Goal: Task Accomplishment & Management: Manage account settings

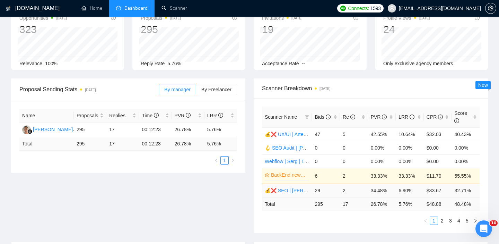
scroll to position [44, 0]
click at [474, 219] on icon "right" at bounding box center [475, 220] width 4 height 4
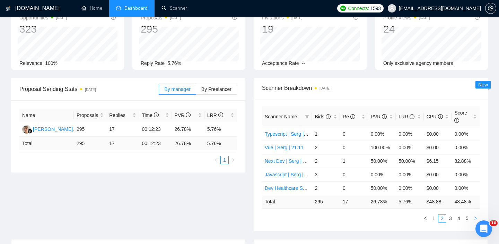
click at [476, 217] on icon "right" at bounding box center [475, 218] width 4 height 4
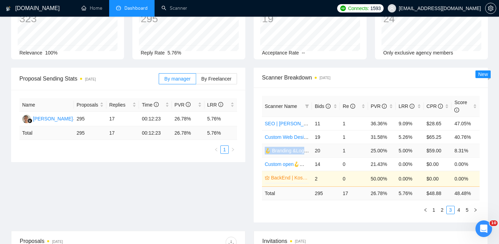
scroll to position [59, 0]
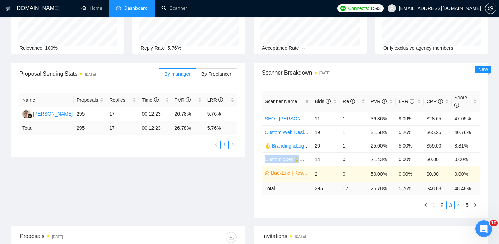
click at [458, 204] on link "4" at bounding box center [459, 205] width 8 height 8
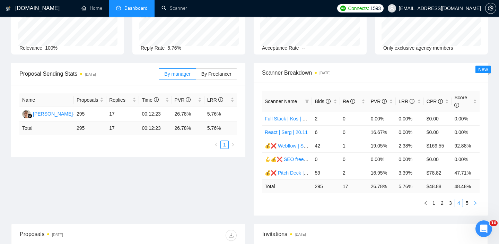
click at [475, 201] on icon "right" at bounding box center [475, 203] width 4 height 4
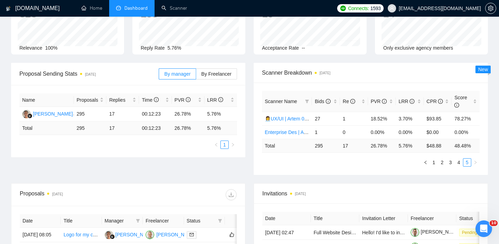
scroll to position [0, 0]
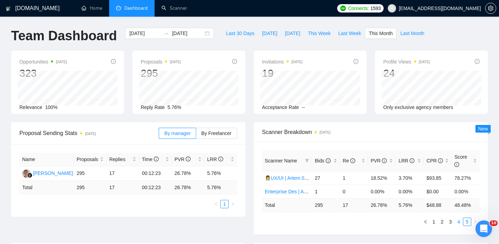
click at [457, 221] on link "4" at bounding box center [459, 222] width 8 height 8
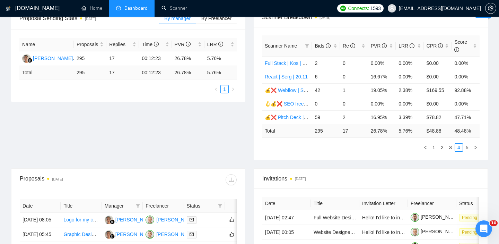
scroll to position [50, 0]
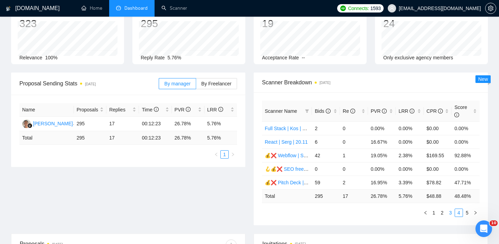
click at [453, 213] on link "3" at bounding box center [451, 213] width 8 height 8
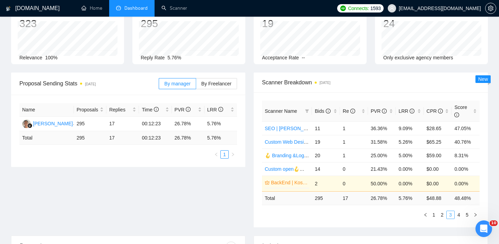
click at [447, 213] on link "3" at bounding box center [451, 215] width 8 height 8
click at [445, 213] on link "2" at bounding box center [442, 215] width 8 height 8
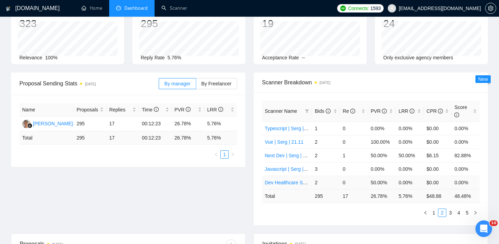
click at [277, 181] on link "Dev Healthcare Sergii 11/09" at bounding box center [295, 182] width 61 height 6
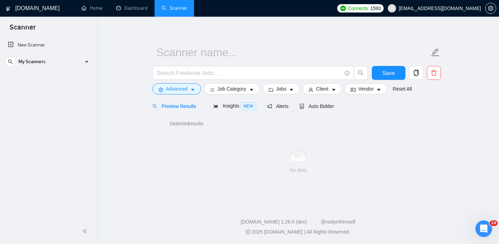
scroll to position [4, 0]
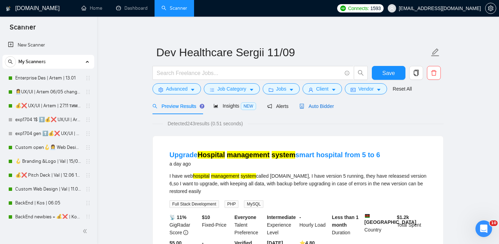
click at [313, 107] on span "Auto Bidder" at bounding box center [316, 106] width 34 height 6
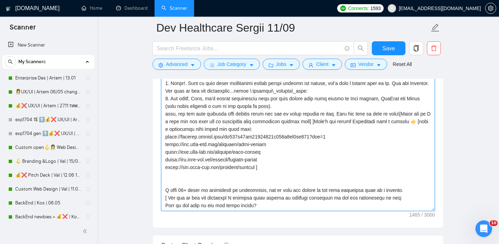
drag, startPoint x: 165, startPoint y: 163, endPoint x: 332, endPoint y: 130, distance: 170.4
click at [332, 130] on textarea "Cover letter template:" at bounding box center [298, 133] width 274 height 156
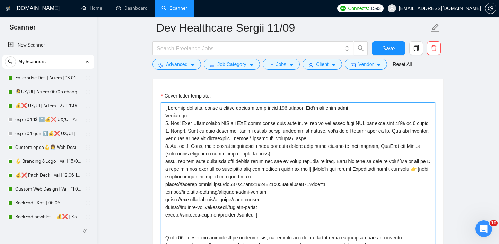
scroll to position [751, 0]
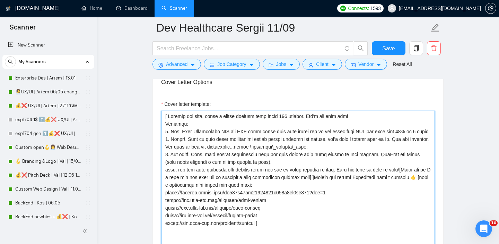
click at [348, 184] on textarea "Cover letter template:" at bounding box center [298, 189] width 274 height 156
drag, startPoint x: 348, startPoint y: 197, endPoint x: 339, endPoint y: 112, distance: 85.4
click at [339, 112] on div "Cover letter template:" at bounding box center [298, 183] width 274 height 166
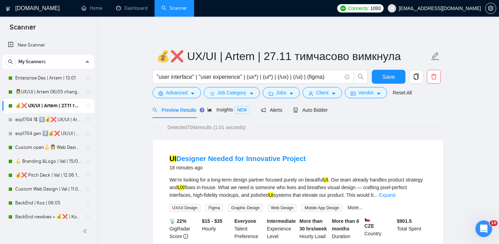
scroll to position [5, 0]
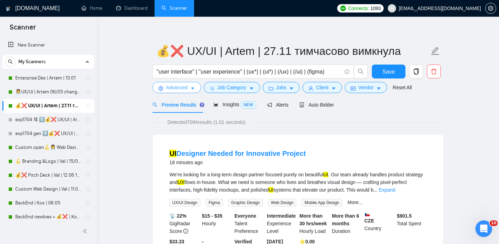
click at [194, 89] on icon "caret-down" at bounding box center [192, 88] width 5 height 5
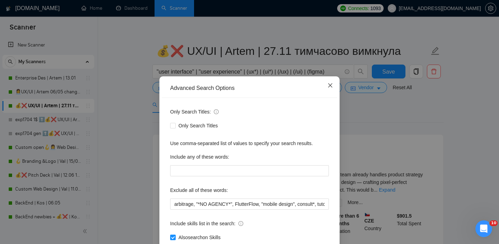
click at [331, 87] on icon "close" at bounding box center [330, 85] width 6 height 6
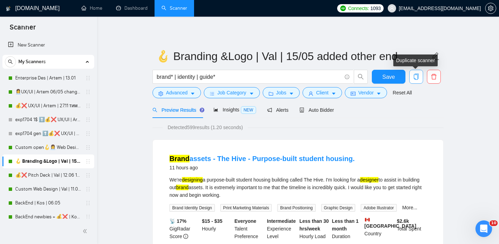
click at [414, 78] on icon "copy" at bounding box center [416, 76] width 6 height 6
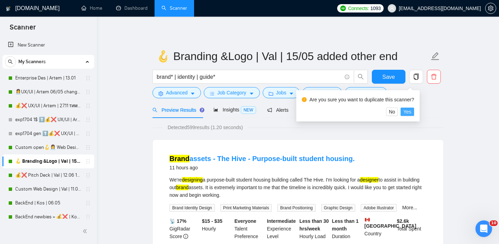
click at [410, 114] on span "Yes" at bounding box center [407, 112] width 8 height 8
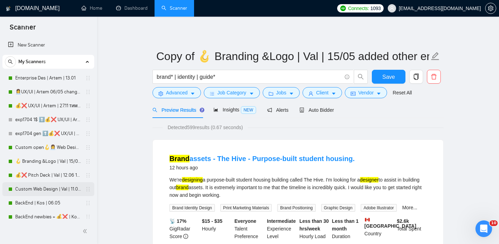
scroll to position [324, 0]
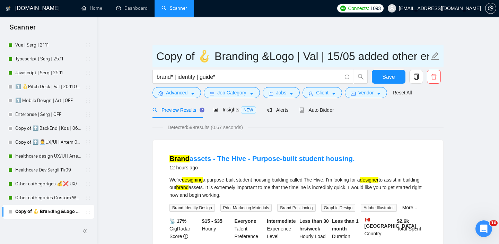
click at [193, 56] on input "Copy of 🪝 Branding &Logo | Val | 15/05 added other end" at bounding box center [292, 55] width 273 height 17
click at [194, 57] on input "Copy of 🪝 Branding &Logo | Val | 15/05 added other end" at bounding box center [292, 55] width 273 height 17
drag, startPoint x: 194, startPoint y: 56, endPoint x: 164, endPoint y: 53, distance: 30.0
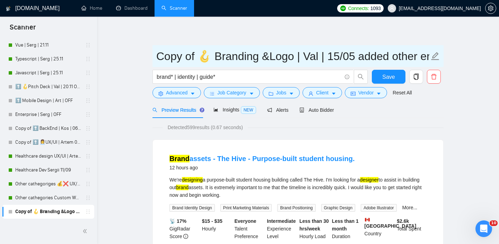
click at [164, 54] on input "Copy of 🪝 Branding &Logo | Val | 15/05 added other end" at bounding box center [292, 55] width 273 height 17
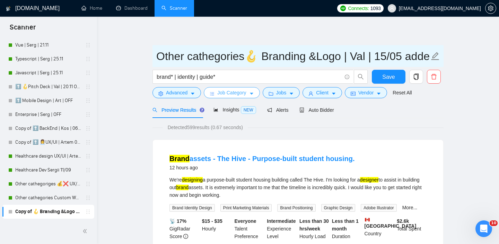
type input "Other cathegories🪝 Branding &Logo | Val | 15/05 added other end"
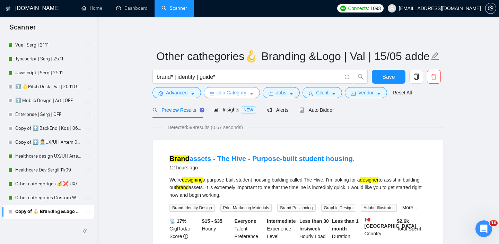
click at [232, 92] on span "Job Category" at bounding box center [231, 93] width 29 height 8
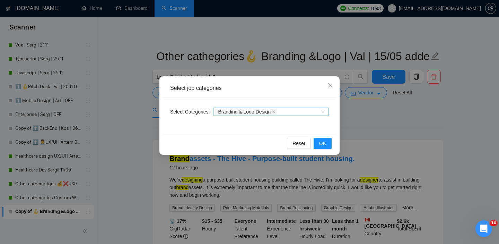
click at [292, 112] on div "Branding & Logo Design" at bounding box center [267, 111] width 105 height 7
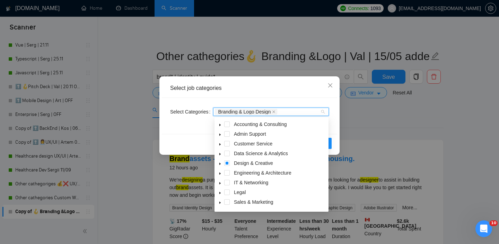
click at [220, 165] on span at bounding box center [220, 163] width 8 height 8
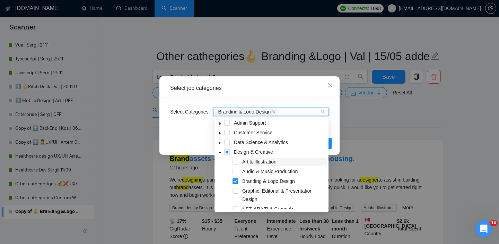
scroll to position [11, 0]
click at [235, 181] on span at bounding box center [235, 181] width 6 height 6
click at [226, 152] on span at bounding box center [227, 152] width 6 height 6
click at [235, 181] on span at bounding box center [235, 181] width 6 height 6
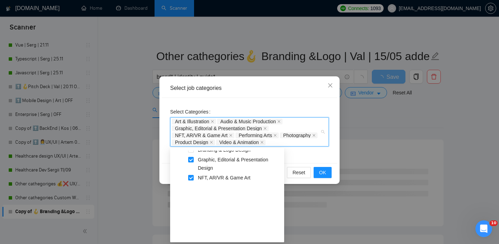
scroll to position [0, 0]
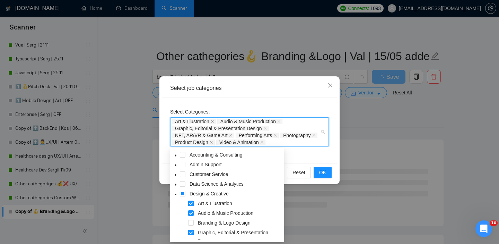
click at [177, 194] on icon "caret-down" at bounding box center [175, 193] width 3 height 3
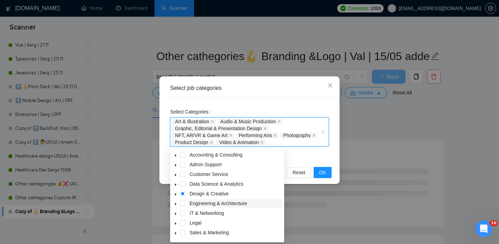
scroll to position [28, 0]
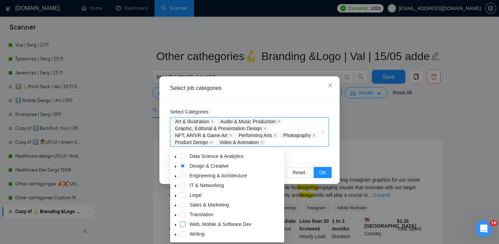
click at [184, 224] on span at bounding box center [183, 224] width 6 height 6
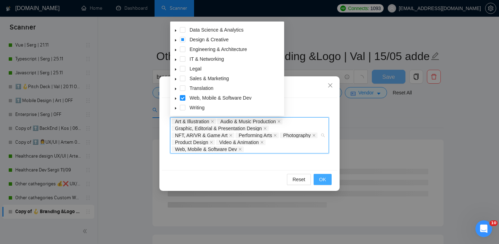
click at [323, 179] on span "OK" at bounding box center [322, 179] width 7 height 8
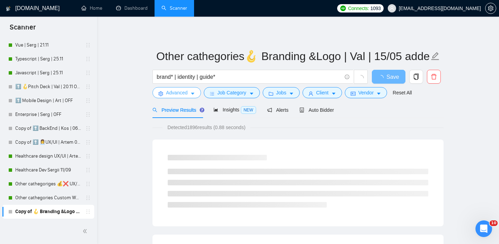
click at [188, 96] on button "Advanced" at bounding box center [176, 92] width 49 height 11
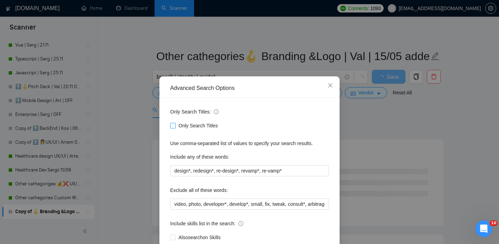
click at [187, 127] on span "Only Search Titles" at bounding box center [198, 126] width 45 height 8
click at [175, 127] on input "Only Search Titles" at bounding box center [172, 125] width 5 height 5
checkbox input "true"
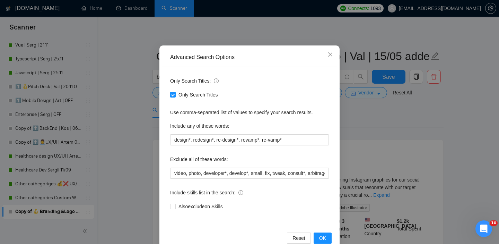
scroll to position [45, 0]
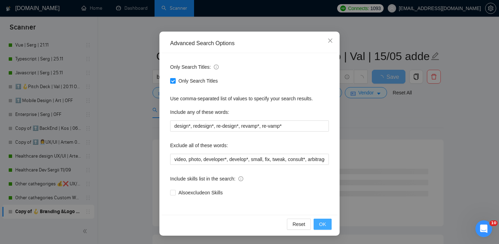
click at [323, 222] on span "OK" at bounding box center [322, 224] width 7 height 8
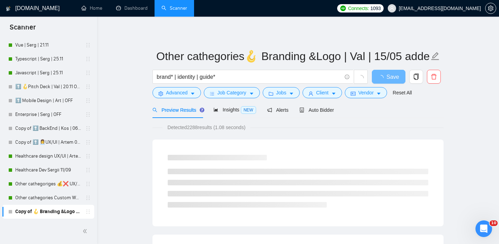
scroll to position [10, 0]
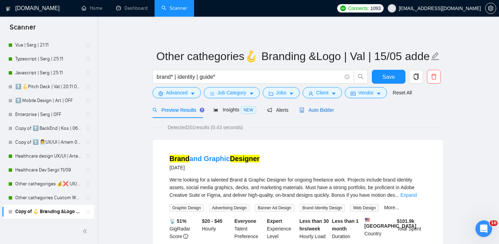
click at [333, 109] on span "Auto Bidder" at bounding box center [316, 110] width 34 height 6
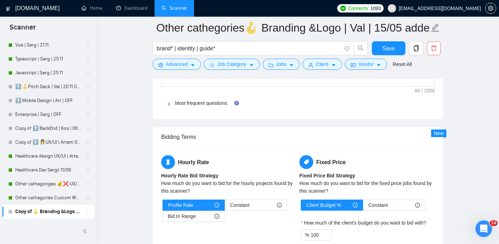
scroll to position [855, 0]
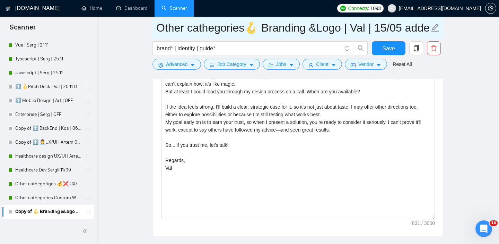
click at [248, 32] on input "Other cathegories🪝 Branding &Logo | Val | 15/05 added other end" at bounding box center [292, 27] width 273 height 17
click at [271, 27] on input "Other cathegories + Cutom open🪝 Branding &Logo | Val | 15/05 added other end" at bounding box center [292, 27] width 273 height 17
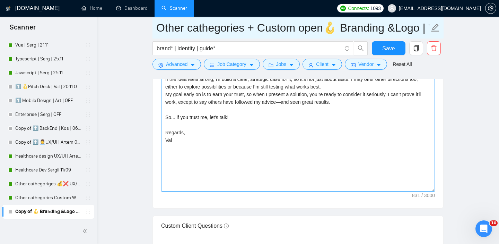
scroll to position [1108, 0]
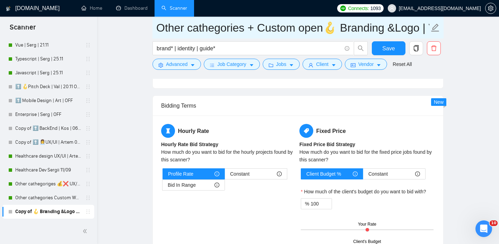
type input "Other cathegories + Custom open🪝 Branding &Logo | Val | 15/05 added other end"
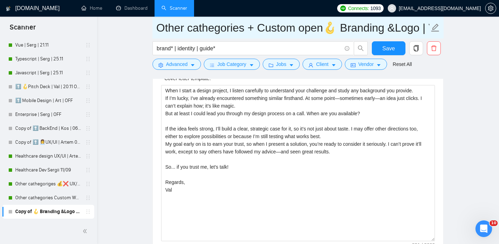
scroll to position [780, 0]
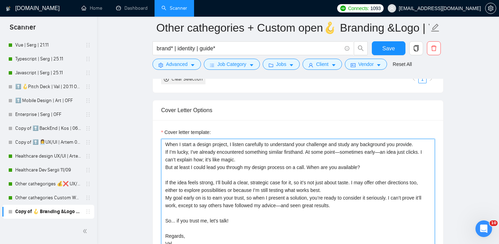
click at [167, 145] on textarea "When I start a design project, I listen carefully to understand your challenge …" at bounding box center [298, 217] width 274 height 156
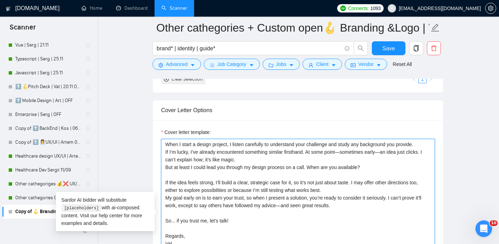
drag, startPoint x: 166, startPoint y: 143, endPoint x: 312, endPoint y: 164, distance: 147.3
click at [311, 164] on textarea "When I start a design project, I listen carefully to understand your challenge …" at bounding box center [298, 217] width 274 height 156
click at [421, 176] on textarea "When I start a design project, I listen carefully to understand your challenge …" at bounding box center [298, 217] width 274 height 156
click at [270, 157] on textarea "When I start a design project, I listen carefully to understand your challenge …" at bounding box center [298, 217] width 274 height 156
drag, startPoint x: 279, startPoint y: 157, endPoint x: 231, endPoint y: 160, distance: 47.9
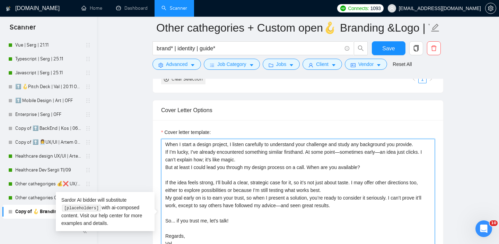
click at [230, 160] on textarea "When I start a design project, I listen carefully to understand your challenge …" at bounding box center [298, 217] width 274 height 156
click at [232, 160] on textarea "When I start a design project, I listen carefully to understand your challenge …" at bounding box center [298, 217] width 274 height 156
click at [312, 150] on textarea "When I start a design project, I listen carefully to understand your challenge …" at bounding box center [298, 217] width 274 height 156
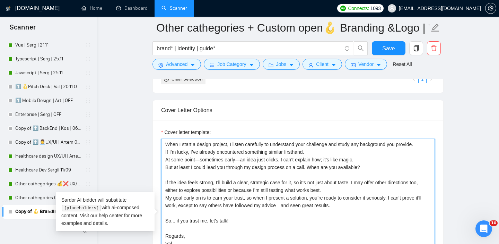
drag, startPoint x: 316, startPoint y: 154, endPoint x: 218, endPoint y: 129, distance: 101.2
click at [218, 129] on div "Cover letter template: When I start a design project, I listen carefully to und…" at bounding box center [298, 211] width 274 height 166
paste textarea "[ Analyze job post, write a unique opening line under 300 symbols. Don't use lo…"
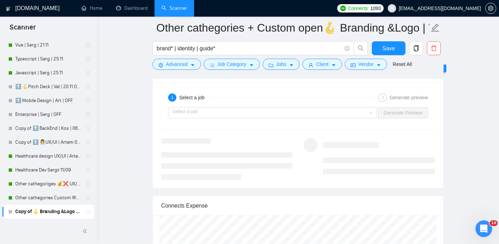
scroll to position [1369, 0]
type textarea "[ Analyze job post, write a unique opening line under 300 symbols. Don't use lo…"
click at [344, 111] on input "search" at bounding box center [269, 111] width 195 height 10
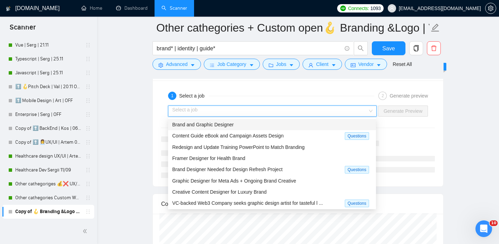
click at [256, 125] on div "Brand and Graphic Designer" at bounding box center [272, 125] width 200 height 8
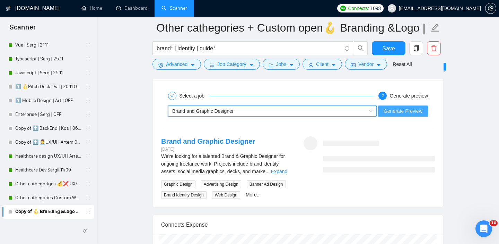
click at [411, 111] on span "Generate Preview" at bounding box center [403, 111] width 39 height 8
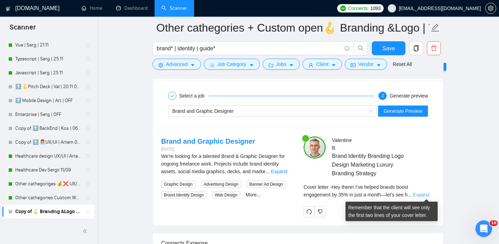
click at [416, 195] on link "Expand" at bounding box center [421, 195] width 16 height 6
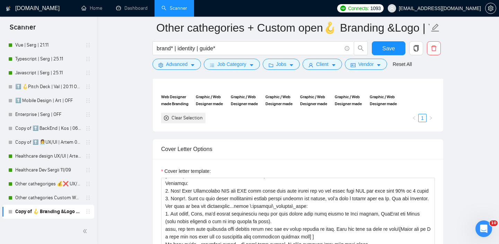
scroll to position [654, 0]
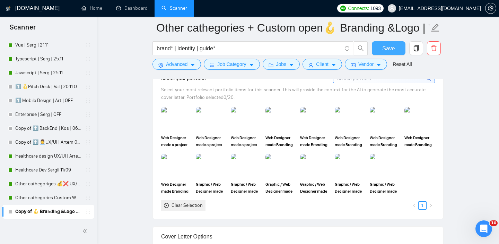
click at [395, 45] on button "Save" at bounding box center [389, 48] width 34 height 14
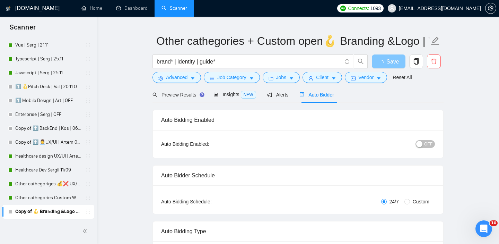
scroll to position [15, 0]
click at [424, 142] on button "OFF" at bounding box center [424, 145] width 19 height 8
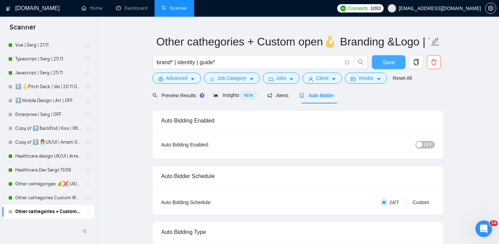
click at [385, 67] on button "Save" at bounding box center [389, 62] width 34 height 14
click at [422, 144] on div "button" at bounding box center [419, 144] width 6 height 6
click at [425, 144] on span "OFF" at bounding box center [428, 145] width 8 height 8
click at [391, 59] on span "Save" at bounding box center [388, 62] width 12 height 9
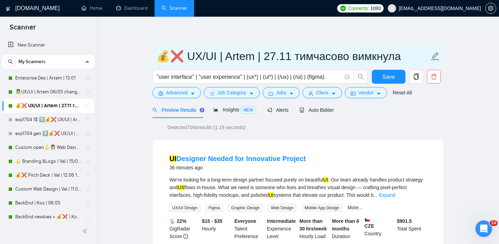
click at [161, 52] on input "💰❌ UX/UI | Artem | 27.11 тимчасово вимкнула" at bounding box center [292, 55] width 273 height 17
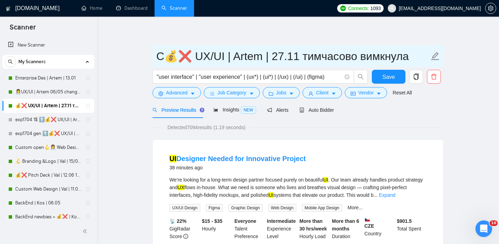
type input "💰❌ UX/UI | Artem | 27.11 тимчасово вимкнула"
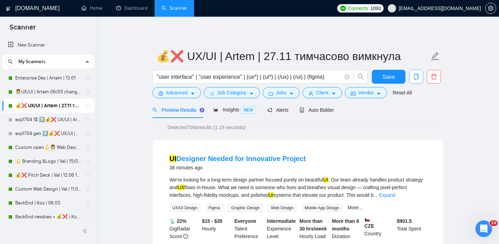
click at [416, 77] on icon "copy" at bounding box center [416, 76] width 6 height 6
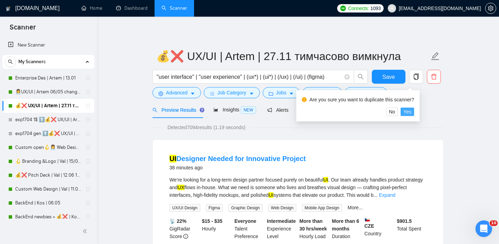
click at [411, 110] on span "Yes" at bounding box center [407, 112] width 8 height 8
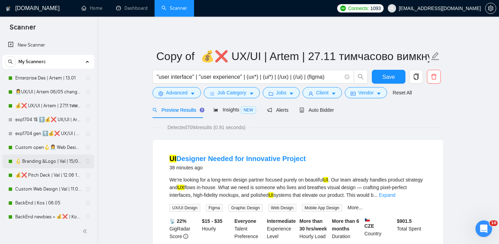
scroll to position [296, 0]
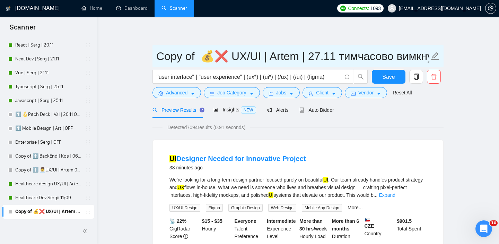
click at [159, 55] on input "Copy of 💰❌ UX/UI | Artem | 27.11 тимчасово вимкнула" at bounding box center [292, 55] width 273 height 17
click at [163, 55] on input "Copy of 💰❌ UX/UI | Artem | 27.11 тимчасово вимкнула" at bounding box center [292, 55] width 273 height 17
drag, startPoint x: 194, startPoint y: 57, endPoint x: 147, endPoint y: 55, distance: 47.2
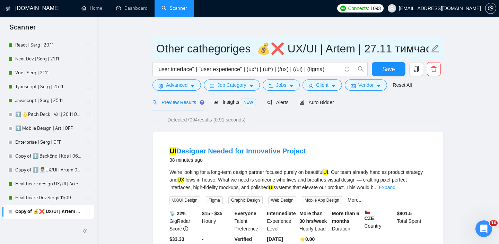
scroll to position [26, 0]
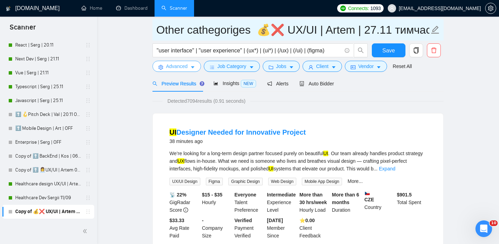
type input "Other cathegoriges 💰❌ UX/UI | Artem | 27.11 тимчасово вимкнула"
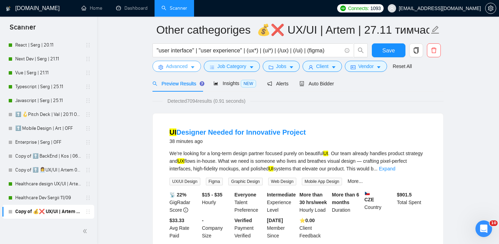
click at [188, 70] on button "Advanced" at bounding box center [176, 66] width 49 height 11
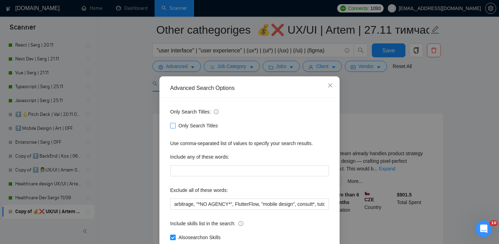
click at [174, 126] on input "Only Search Titles" at bounding box center [172, 125] width 5 height 5
checkbox input "true"
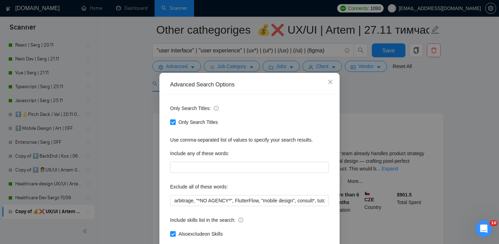
click at [378, 84] on div "Advanced Search Options Only Search Titles: Only Search Titles Use comma-separa…" at bounding box center [249, 122] width 499 height 244
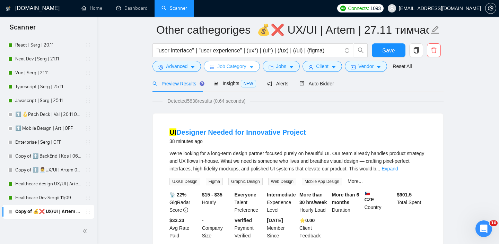
click at [230, 68] on span "Job Category" at bounding box center [231, 66] width 29 height 8
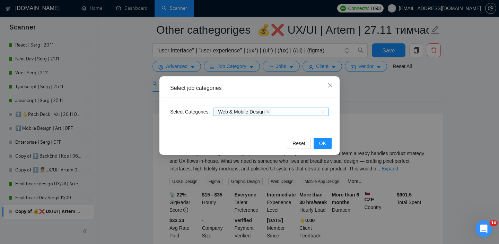
click at [284, 112] on div "Web & Mobile Design" at bounding box center [267, 111] width 105 height 7
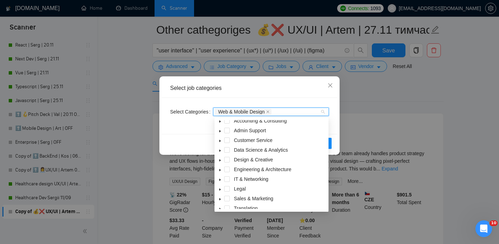
click at [228, 158] on span at bounding box center [227, 160] width 6 height 6
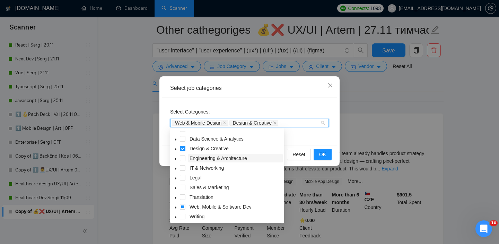
scroll to position [28, 0]
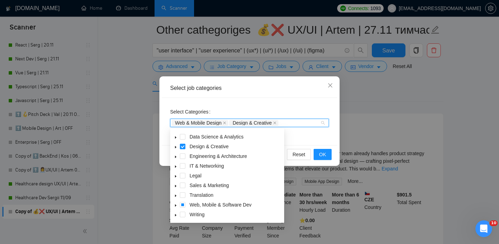
click at [175, 205] on icon "caret-down" at bounding box center [175, 205] width 1 height 2
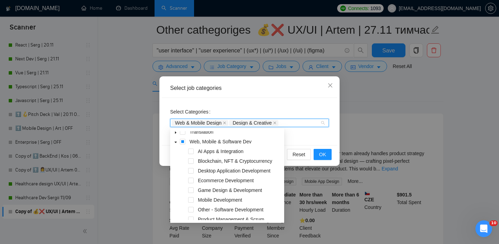
scroll to position [77, 0]
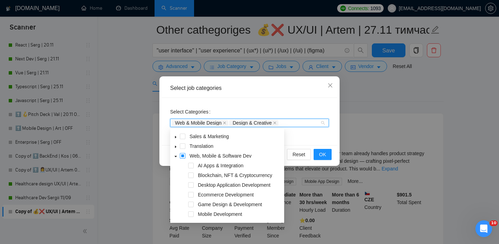
click at [182, 157] on span at bounding box center [183, 156] width 6 height 6
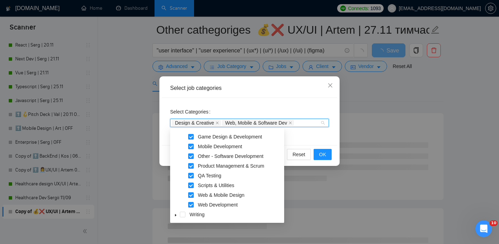
click at [192, 196] on span at bounding box center [191, 195] width 6 height 6
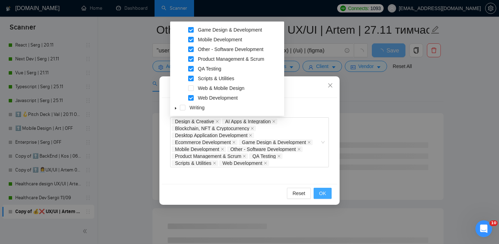
click at [326, 193] on button "OK" at bounding box center [323, 192] width 18 height 11
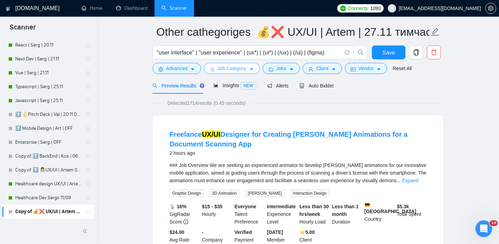
scroll to position [0, 0]
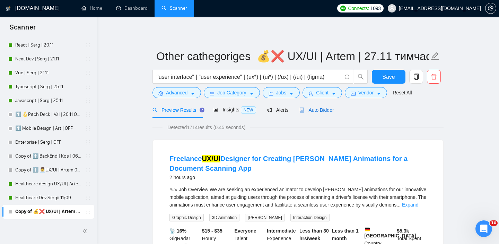
click at [320, 109] on span "Auto Bidder" at bounding box center [316, 110] width 34 height 6
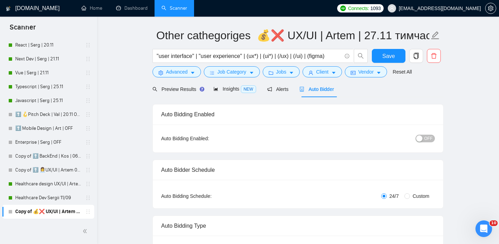
scroll to position [48, 0]
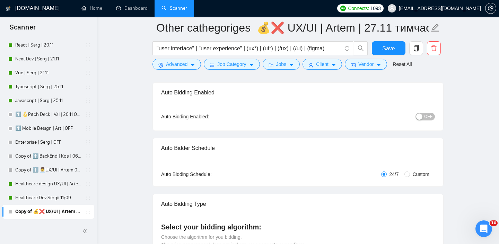
click at [427, 114] on span "OFF" at bounding box center [428, 117] width 8 height 8
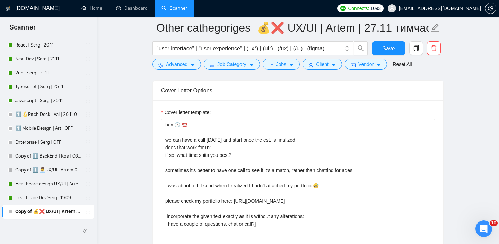
scroll to position [799, 0]
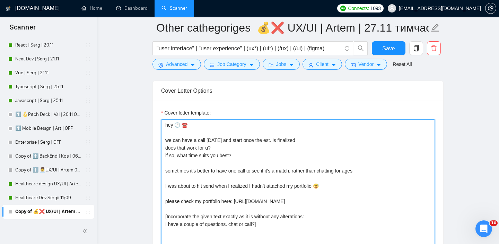
click at [245, 154] on textarea "hey 🕑 ☎️ we can have a call today and start once the est. is finalized does tha…" at bounding box center [298, 197] width 274 height 156
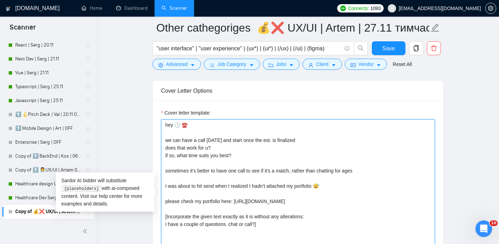
click at [329, 148] on textarea "hey 🕑 ☎️ we can have a call today and start once the est. is finalized does tha…" at bounding box center [298, 197] width 274 height 156
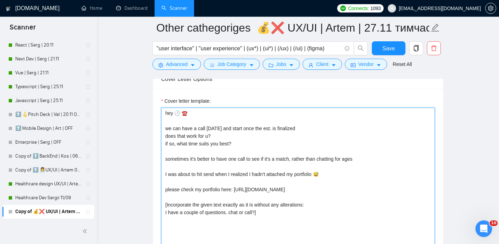
scroll to position [812, 0]
click at [376, 159] on textarea "hey 🕑 ☎️ we can have a call today and start once the est. is finalized does tha…" at bounding box center [298, 185] width 274 height 156
click at [267, 139] on textarea "hey 🕑 ☎️ we can have a call today and start once the est. is finalized does tha…" at bounding box center [298, 185] width 274 height 156
click at [166, 137] on textarea "hey 🕑 ☎️ we can have a call today and start once the est. is finalized does tha…" at bounding box center [298, 185] width 274 height 156
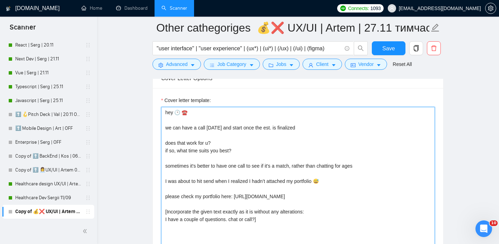
drag, startPoint x: 375, startPoint y: 165, endPoint x: 306, endPoint y: 107, distance: 90.2
click at [306, 107] on textarea "hey 🕑 ☎️ we can have a call today and start once the est. is finalized does tha…" at bounding box center [298, 185] width 274 height 156
paste textarea "[ Analyze job post, write a unique opening line under 300 symbols. Don't use lo…"
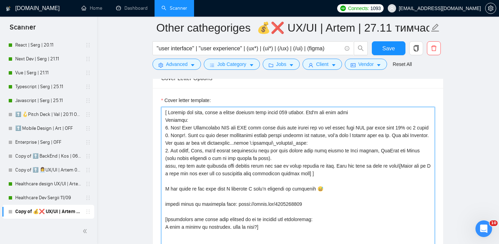
click at [166, 213] on textarea "Cover letter template:" at bounding box center [298, 185] width 274 height 156
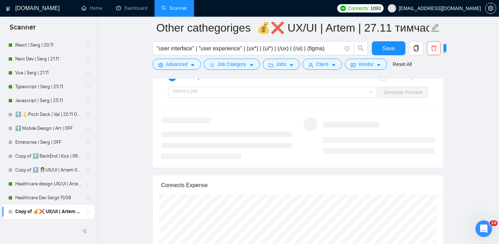
scroll to position [1325, 0]
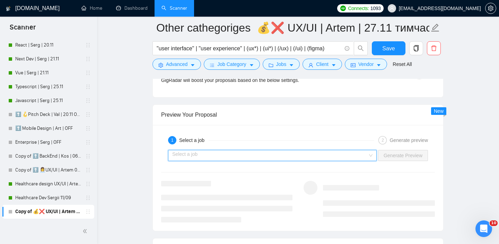
click at [332, 156] on input "search" at bounding box center [269, 155] width 195 height 10
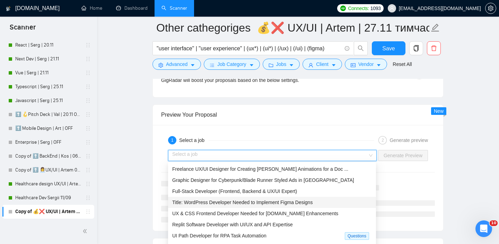
click at [253, 202] on span "Title: WordPress Developer Needed to Implement Figma Designs" at bounding box center [242, 202] width 140 height 6
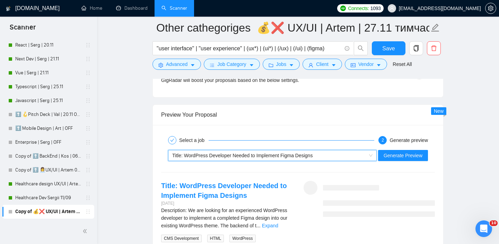
click at [275, 156] on span "Title: WordPress Developer Needed to Implement Figma Designs" at bounding box center [242, 155] width 140 height 6
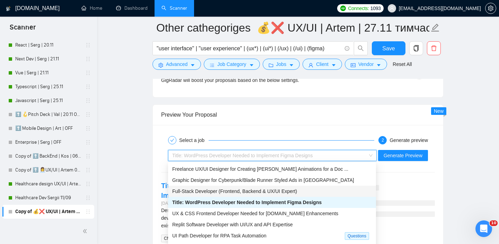
click at [255, 187] on div "Full-Stack Developer (Frontend, Backend & UX/UI Expert)" at bounding box center [272, 191] width 200 height 8
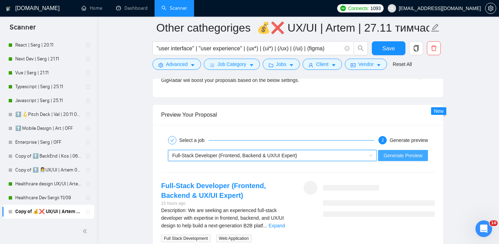
click at [412, 150] on button "Generate Preview" at bounding box center [403, 155] width 50 height 11
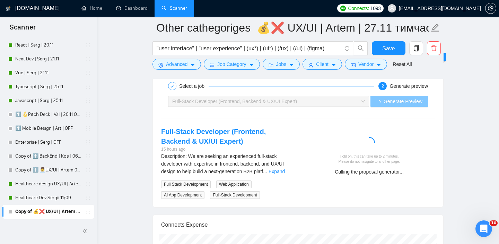
scroll to position [1385, 0]
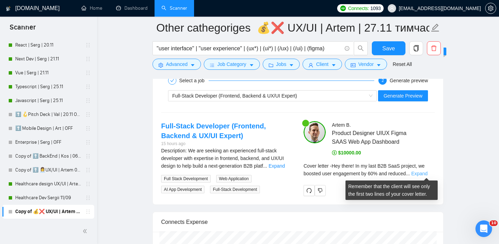
click at [423, 171] on link "Expand" at bounding box center [419, 173] width 16 height 6
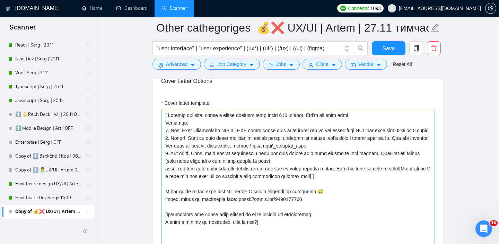
scroll to position [814, 0]
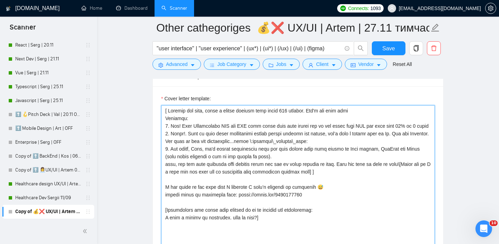
click at [199, 202] on textarea "Cover letter template:" at bounding box center [298, 183] width 274 height 156
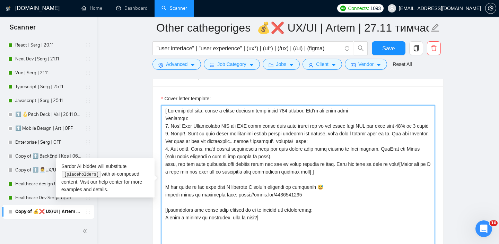
click at [200, 203] on textarea "Cover letter template:" at bounding box center [298, 183] width 274 height 156
click at [210, 202] on textarea "Cover letter template:" at bounding box center [298, 183] width 274 height 156
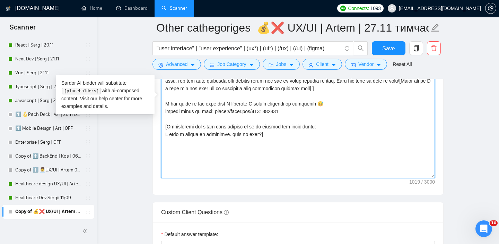
scroll to position [1056, 0]
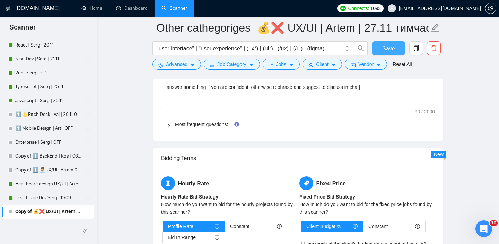
type textarea "[ Analyze job post, write a unique opening line under 300 symbols. Don't use lo…"
click at [390, 46] on span "Save" at bounding box center [388, 48] width 12 height 9
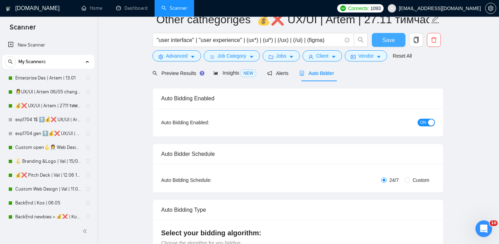
scroll to position [0, 0]
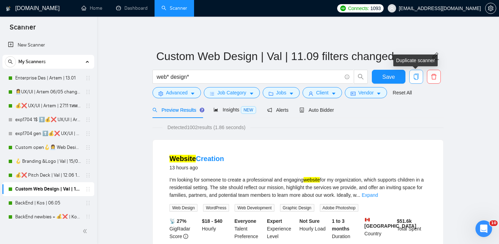
click at [414, 77] on icon "copy" at bounding box center [416, 76] width 6 height 6
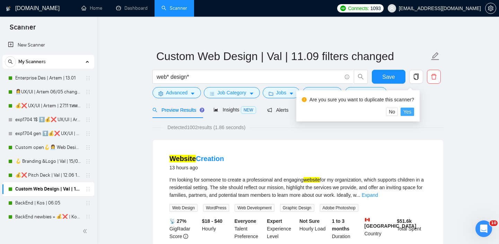
click at [410, 111] on span "Yes" at bounding box center [407, 112] width 8 height 8
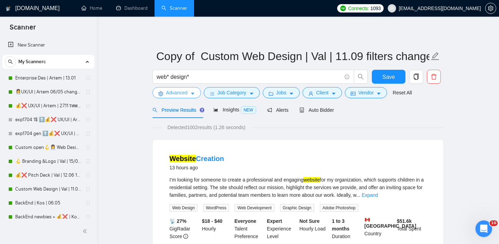
click at [190, 95] on button "Advanced" at bounding box center [176, 92] width 49 height 11
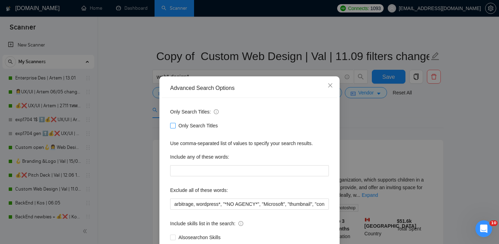
click at [188, 123] on span "Only Search Titles" at bounding box center [198, 126] width 45 height 8
click at [175, 123] on input "Only Search Titles" at bounding box center [172, 125] width 5 height 5
checkbox input "true"
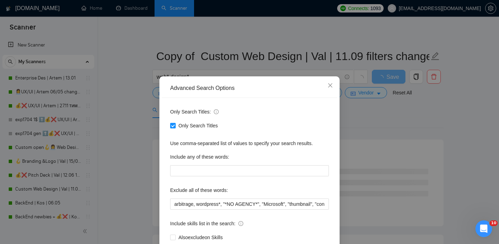
click at [383, 130] on div "Advanced Search Options Only Search Titles: Only Search Titles Use comma-separa…" at bounding box center [249, 122] width 499 height 244
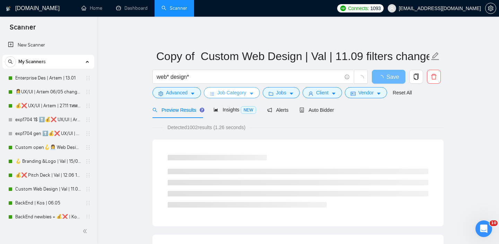
click at [248, 93] on button "Job Category" at bounding box center [232, 92] width 56 height 11
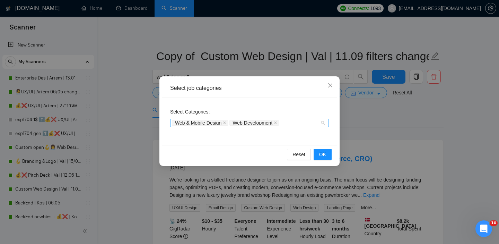
click at [304, 122] on div "Web & Mobile Design Web Development" at bounding box center [246, 122] width 148 height 7
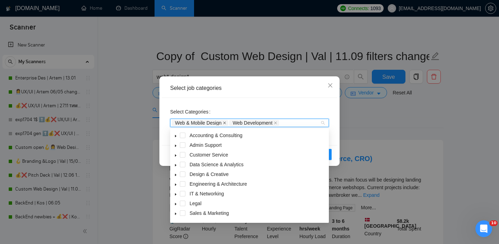
click at [226, 123] on icon "close" at bounding box center [224, 122] width 3 height 3
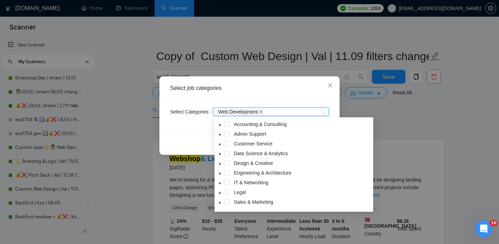
click at [263, 113] on icon "close" at bounding box center [260, 111] width 3 height 3
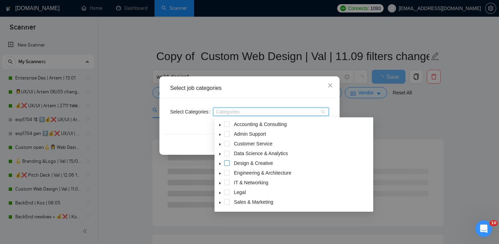
click at [226, 162] on span at bounding box center [227, 163] width 6 height 6
click at [219, 163] on icon "caret-down" at bounding box center [219, 163] width 3 height 3
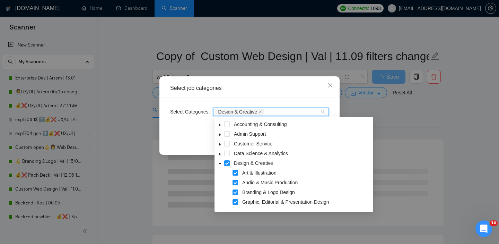
click at [219, 163] on icon "caret-down" at bounding box center [220, 163] width 2 height 1
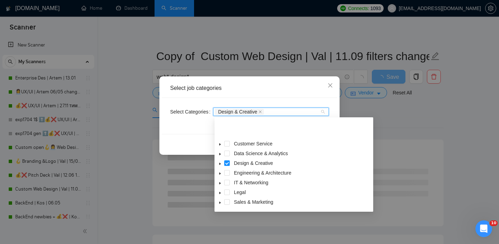
scroll to position [28, 0]
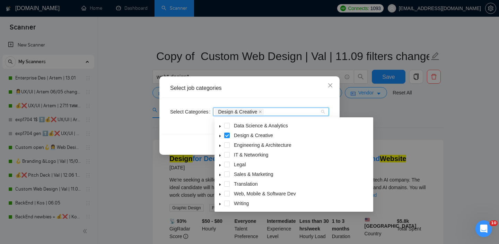
click at [221, 192] on icon "caret-down" at bounding box center [219, 193] width 3 height 3
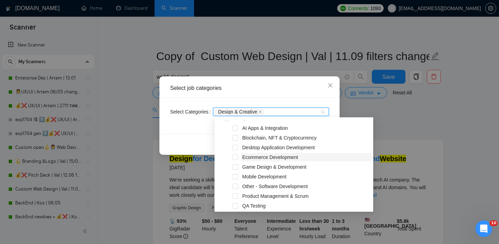
scroll to position [58, 0]
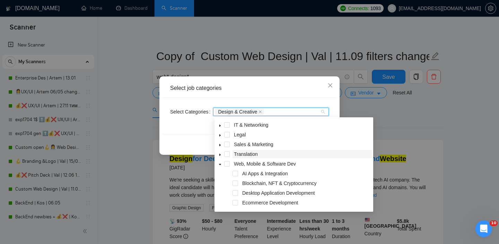
drag, startPoint x: 226, startPoint y: 165, endPoint x: 234, endPoint y: 165, distance: 8.0
click at [227, 165] on span at bounding box center [227, 164] width 6 height 6
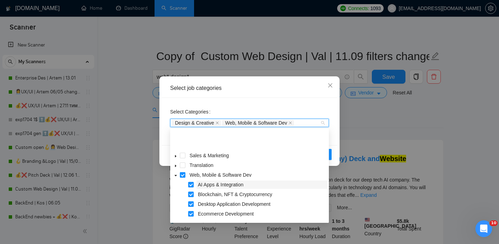
scroll to position [144, 0]
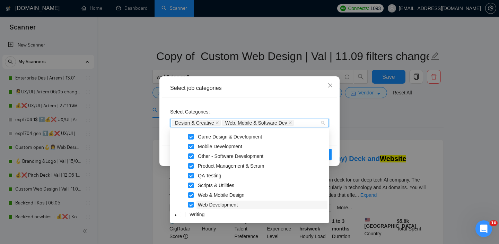
click at [234, 206] on span "Web Development" at bounding box center [218, 205] width 40 height 6
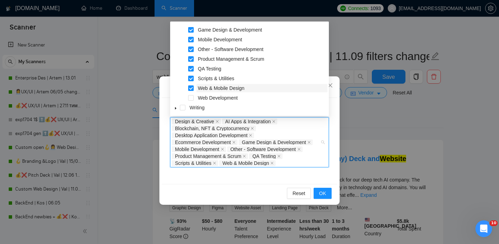
click at [227, 89] on span "Web & Mobile Design" at bounding box center [221, 88] width 46 height 6
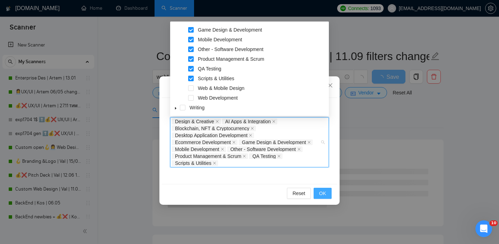
click at [321, 192] on span "OK" at bounding box center [322, 193] width 7 height 8
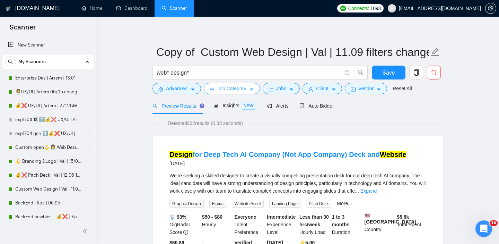
scroll to position [0, 0]
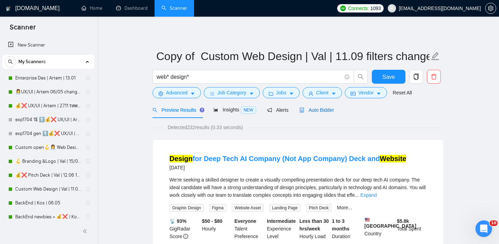
click at [330, 113] on div "Auto Bidder" at bounding box center [316, 110] width 34 height 8
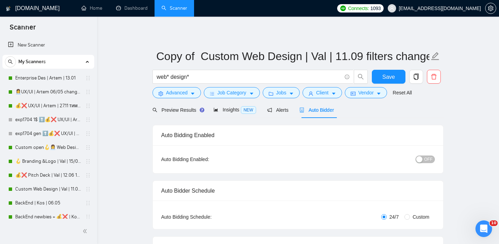
click at [422, 160] on div "button" at bounding box center [419, 159] width 6 height 6
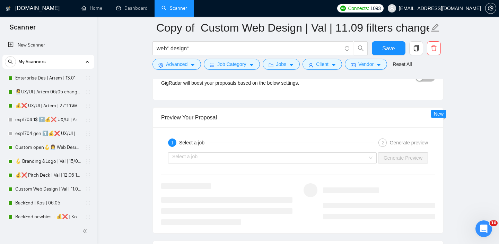
scroll to position [1284, 0]
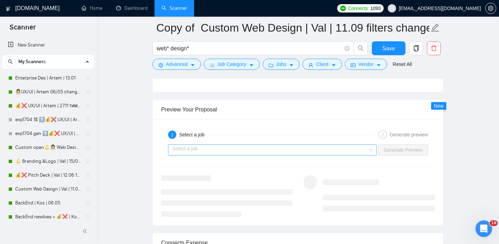
click at [341, 144] on input "search" at bounding box center [269, 149] width 195 height 10
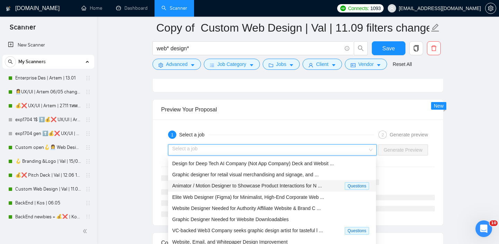
click at [253, 185] on span "Animator / Motion Designer to Showcase Product Interactions for N ..." at bounding box center [247, 186] width 150 height 6
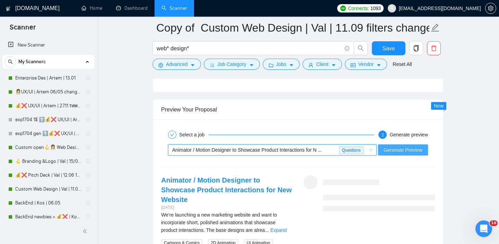
click at [394, 153] on button "Generate Preview" at bounding box center [403, 149] width 50 height 11
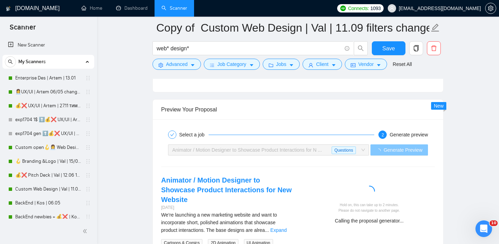
click at [363, 154] on span "Animator / Motion Designer to Showcase Product Interactions for N ... Questions" at bounding box center [268, 149] width 193 height 10
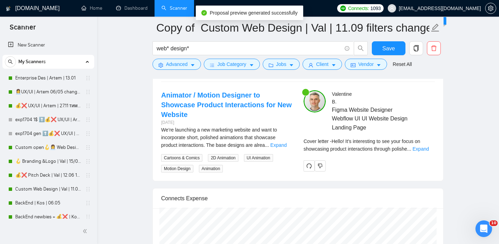
scroll to position [1369, 0]
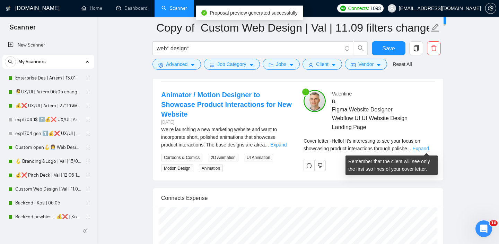
click at [426, 147] on link "Expand" at bounding box center [421, 149] width 16 height 6
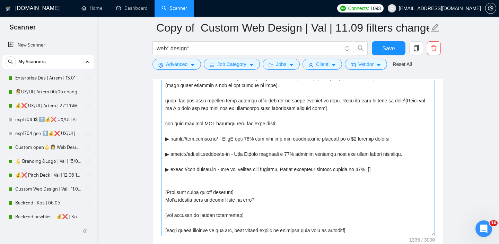
scroll to position [0, 0]
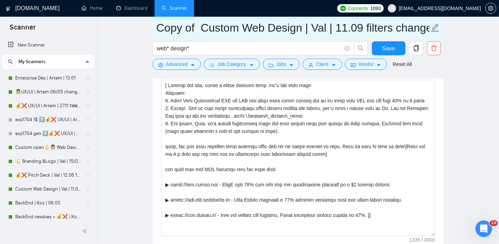
drag, startPoint x: 194, startPoint y: 27, endPoint x: 158, endPoint y: 27, distance: 35.3
click at [158, 27] on input "Copy of Custom Web Design | Val | 11.09 filters changed" at bounding box center [292, 27] width 273 height 17
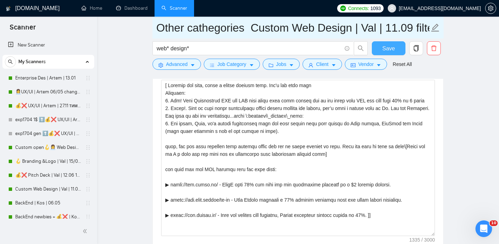
type input "Other cathegories Custom Web Design | Val | 11.09 filters changed"
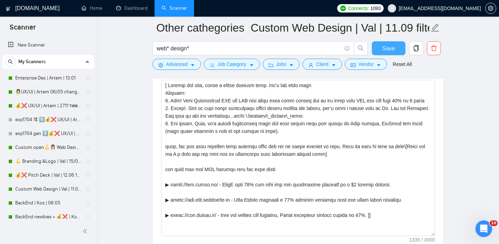
click at [396, 49] on button "Save" at bounding box center [389, 48] width 34 height 14
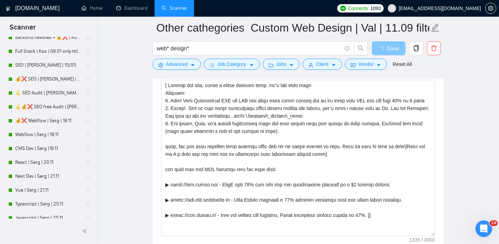
scroll to position [310, 0]
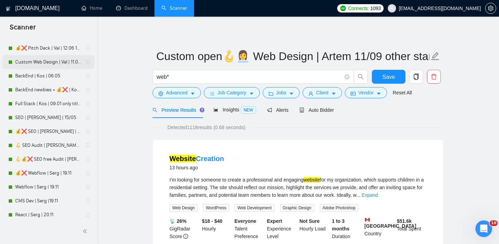
scroll to position [324, 0]
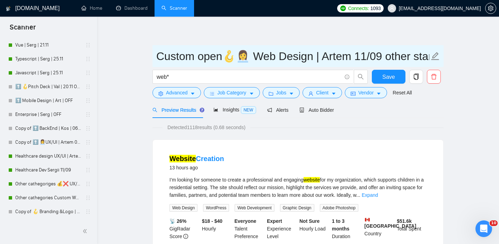
click at [159, 54] on input "Custom open🪝👩‍💼 Web Design | Artem 11/09 other start" at bounding box center [292, 55] width 273 height 17
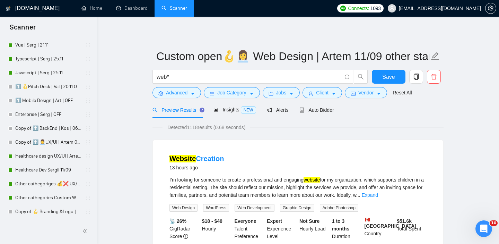
click at [417, 78] on icon "copy" at bounding box center [416, 76] width 6 height 6
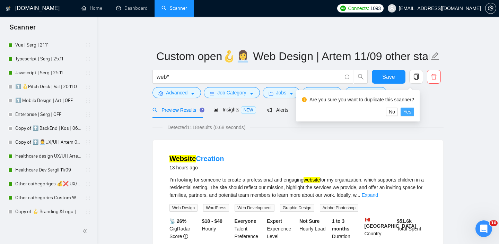
click at [414, 113] on button "Yes" at bounding box center [408, 111] width 14 height 8
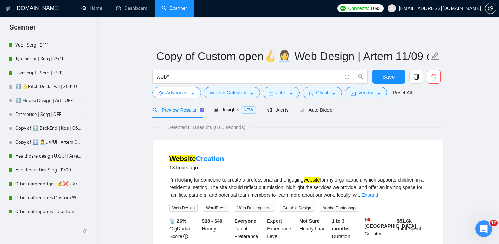
click at [187, 94] on span "Advanced" at bounding box center [176, 93] width 21 height 8
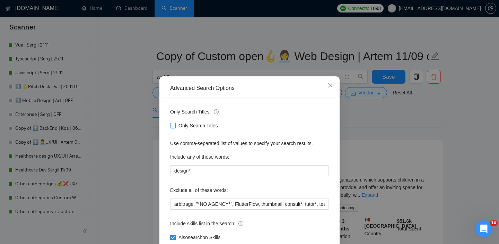
click at [176, 125] on span "Only Search Titles" at bounding box center [198, 126] width 45 height 8
click at [175, 125] on input "Only Search Titles" at bounding box center [172, 125] width 5 height 5
checkbox input "true"
click at [377, 151] on div "Advanced Search Options Only Search Titles: Only Search Titles Use comma-separa…" at bounding box center [249, 122] width 499 height 244
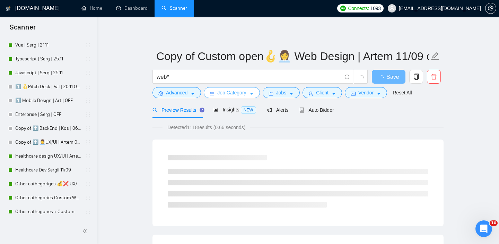
click at [242, 92] on span "Job Category" at bounding box center [231, 93] width 29 height 8
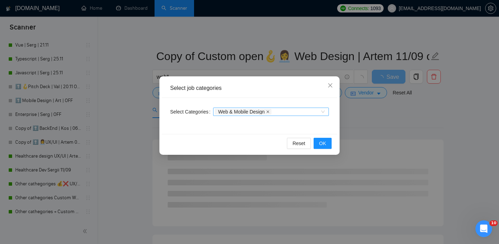
click at [269, 113] on icon "close" at bounding box center [267, 111] width 3 height 3
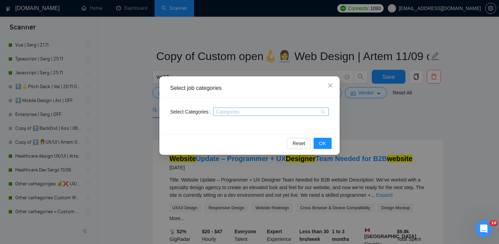
click at [276, 113] on div at bounding box center [267, 112] width 105 height 6
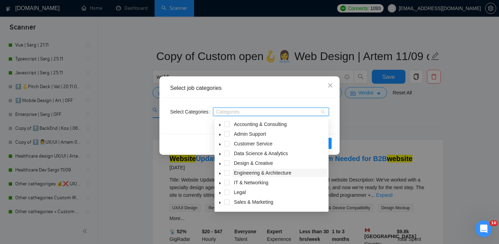
scroll to position [28, 0]
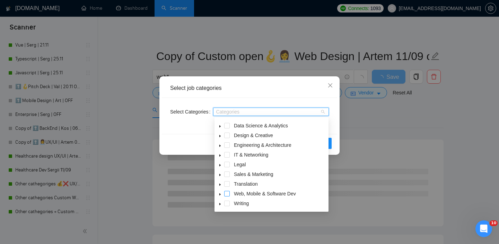
click at [229, 194] on span at bounding box center [227, 194] width 6 height 6
click at [221, 193] on icon "caret-down" at bounding box center [219, 193] width 3 height 3
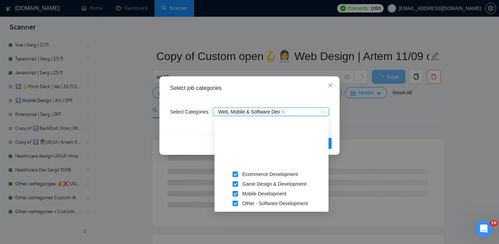
scroll to position [144, 0]
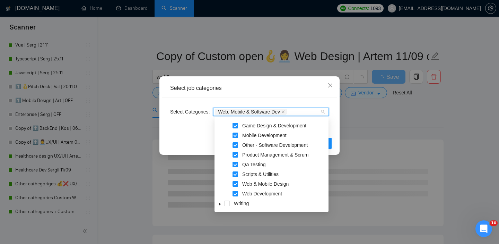
click at [236, 185] on span at bounding box center [235, 184] width 6 height 6
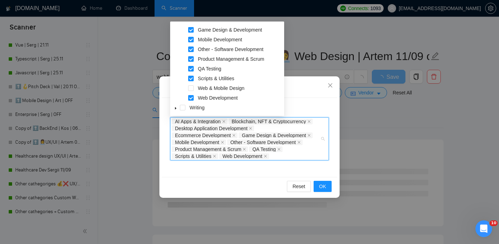
click at [308, 156] on div "AI Apps & Integration Blockchain, NFT & Cryptocurrency Desktop Application Deve…" at bounding box center [246, 139] width 148 height 42
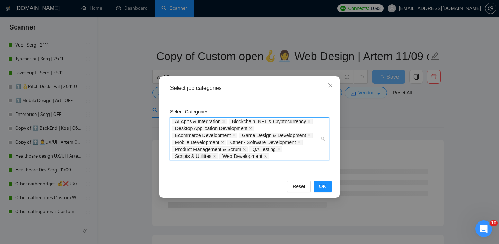
click at [314, 155] on div "AI Apps & Integration Blockchain, NFT & Cryptocurrency Desktop Application Deve…" at bounding box center [246, 139] width 148 height 42
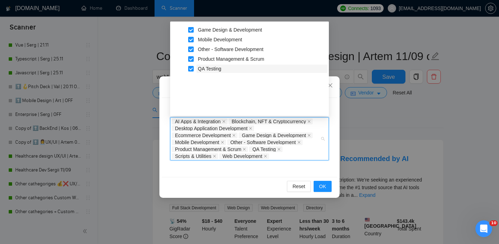
scroll to position [0, 0]
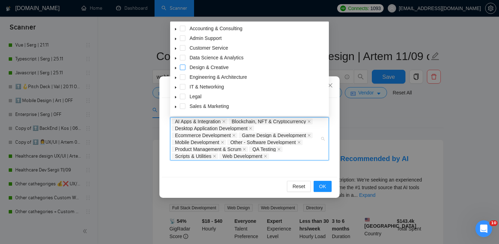
click at [182, 68] on span at bounding box center [183, 67] width 6 height 6
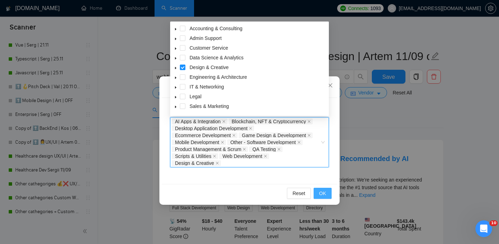
click at [321, 194] on span "OK" at bounding box center [322, 193] width 7 height 8
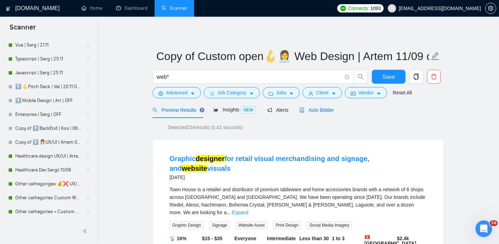
click at [326, 106] on div "Auto Bidder" at bounding box center [316, 110] width 34 height 8
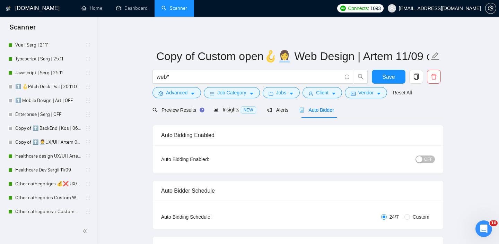
click at [426, 163] on div "OFF" at bounding box center [389, 158] width 91 height 11
click at [428, 157] on span "OFF" at bounding box center [428, 159] width 8 height 8
click at [389, 83] on button "Save" at bounding box center [389, 77] width 34 height 14
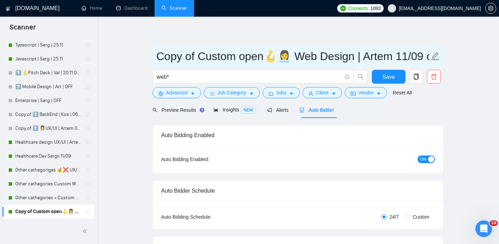
drag, startPoint x: 195, startPoint y: 55, endPoint x: 151, endPoint y: 55, distance: 44.7
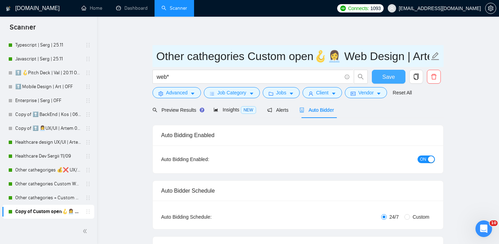
type input "Other cathegories Custom open🪝👩‍💼 Web Design | Artem 11/09 other start"
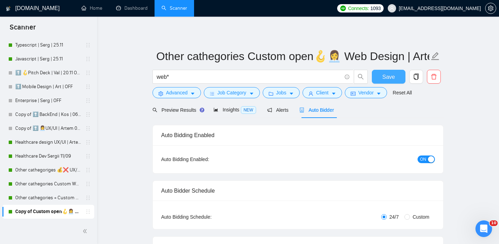
click at [387, 79] on span "Save" at bounding box center [388, 76] width 12 height 9
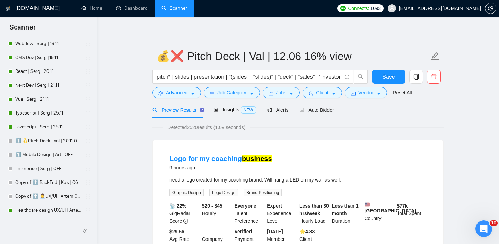
scroll to position [251, 0]
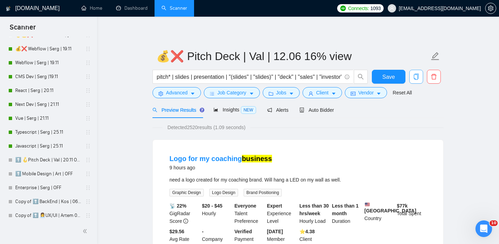
click at [418, 76] on icon "copy" at bounding box center [416, 76] width 6 height 6
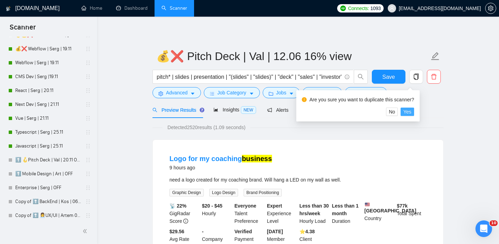
click at [408, 114] on span "Yes" at bounding box center [407, 112] width 8 height 8
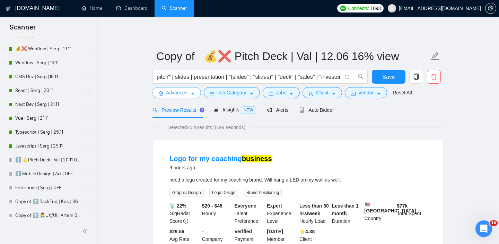
click at [184, 89] on span "Advanced" at bounding box center [176, 93] width 21 height 8
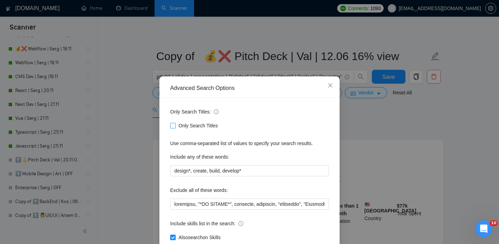
click at [174, 124] on input "Only Search Titles" at bounding box center [172, 125] width 5 height 5
checkbox input "true"
click at [385, 140] on div "Advanced Search Options Only Search Titles: Only Search Titles Use comma-separa…" at bounding box center [249, 122] width 499 height 244
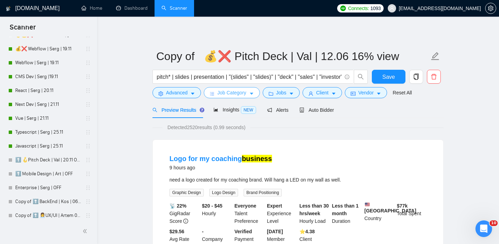
click at [237, 95] on span "Job Category" at bounding box center [231, 93] width 29 height 8
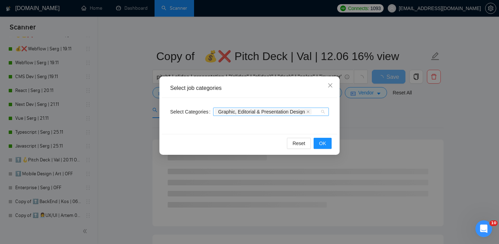
click at [325, 110] on div "Graphic, Editorial & Presentation Design" at bounding box center [271, 111] width 116 height 8
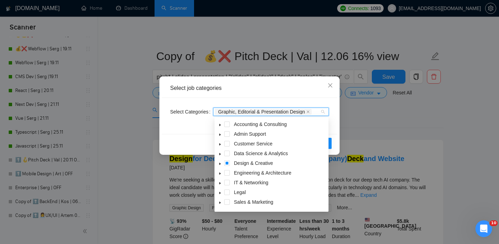
click at [221, 163] on icon "caret-down" at bounding box center [219, 163] width 3 height 3
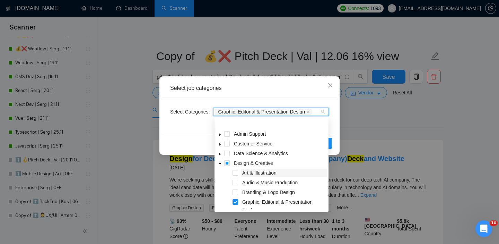
scroll to position [14, 0]
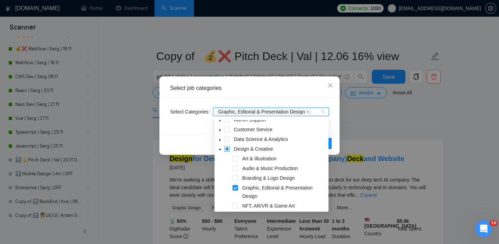
click at [226, 147] on span at bounding box center [227, 149] width 6 height 6
click at [227, 148] on span at bounding box center [227, 149] width 6 height 6
click at [226, 148] on span at bounding box center [227, 149] width 6 height 6
click at [237, 188] on span at bounding box center [235, 188] width 6 height 6
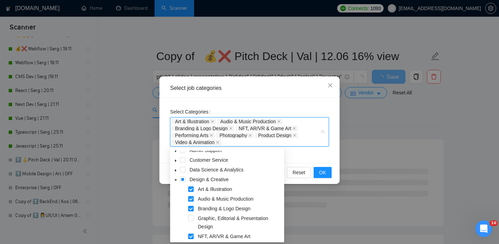
click at [177, 178] on span at bounding box center [176, 179] width 8 height 8
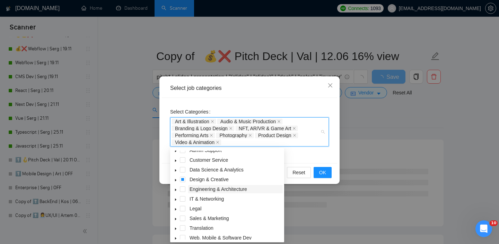
scroll to position [28, 0]
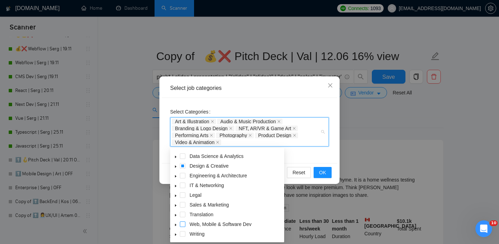
click at [183, 224] on span at bounding box center [183, 224] width 6 height 6
click at [324, 174] on span "OK" at bounding box center [322, 172] width 7 height 8
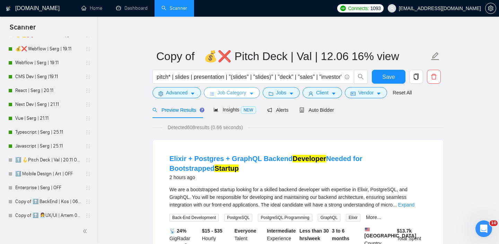
scroll to position [0, 0]
click at [190, 93] on button "Advanced" at bounding box center [176, 92] width 49 height 11
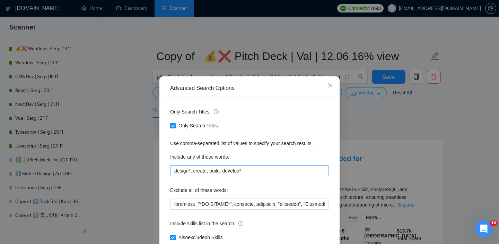
scroll to position [45, 0]
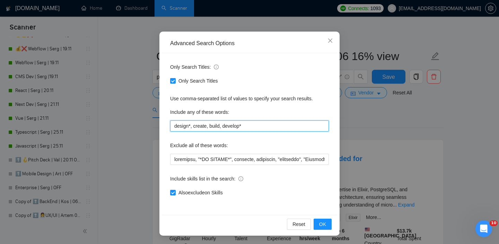
click at [224, 126] on input "design*, create, build, develop*" at bounding box center [249, 125] width 159 height 11
click at [332, 42] on icon "close" at bounding box center [330, 41] width 6 height 6
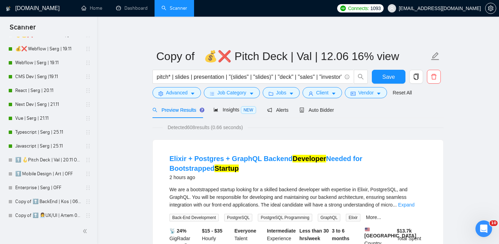
scroll to position [10, 0]
click at [237, 93] on span "Job Category" at bounding box center [231, 93] width 29 height 8
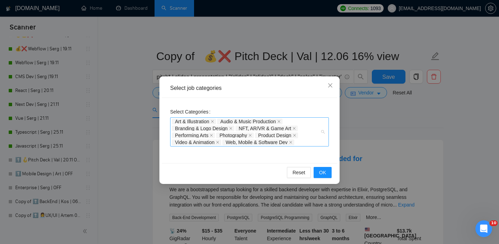
click at [267, 142] on span "Web, Mobile & Software Dev" at bounding box center [257, 142] width 62 height 5
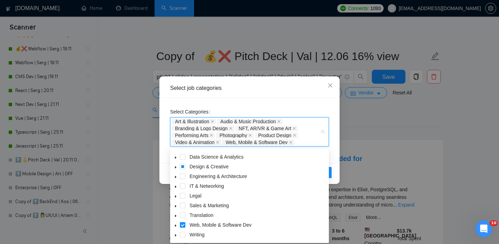
click at [177, 227] on icon "caret-down" at bounding box center [175, 224] width 3 height 3
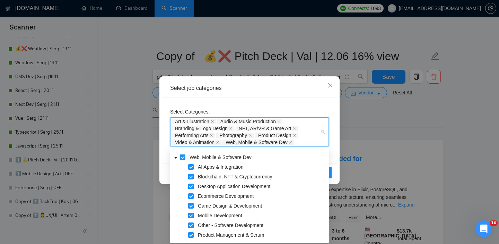
scroll to position [95, 0]
click at [183, 157] on span at bounding box center [183, 158] width 6 height 6
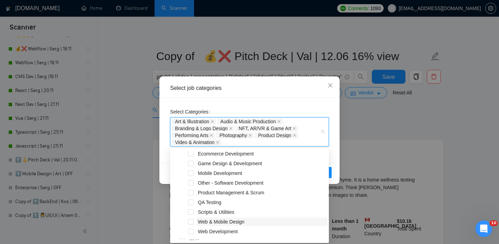
scroll to position [142, 0]
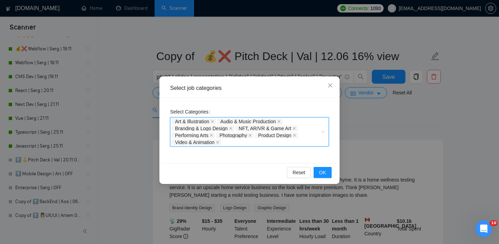
click at [228, 142] on div "Art & Illustration Audio & Music Production Branding & Logo Design NFT, AR/VR &…" at bounding box center [246, 132] width 148 height 28
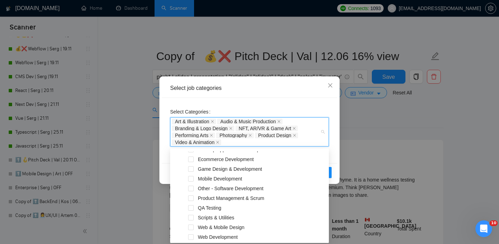
scroll to position [131, 0]
click at [195, 228] on div "Web & Mobile Design" at bounding box center [250, 229] width 156 height 10
click at [192, 228] on span at bounding box center [191, 229] width 6 height 6
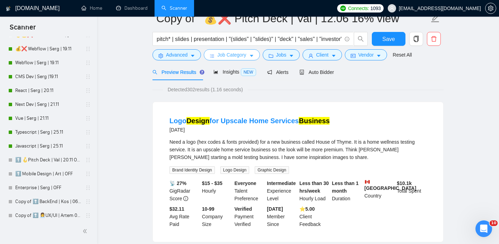
scroll to position [0, 0]
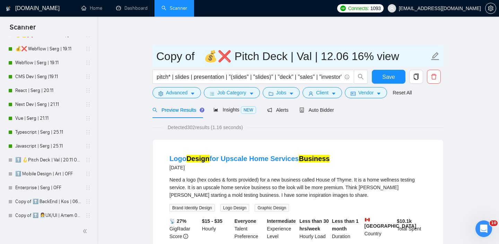
click at [182, 56] on input "Copy of 💰❌ Pitch Deck | Val | 12.06 16% view" at bounding box center [292, 55] width 273 height 17
click at [195, 56] on input "Copy of 💰❌ Pitch Deck | Val | 12.06 16% view" at bounding box center [292, 55] width 273 height 17
drag, startPoint x: 195, startPoint y: 55, endPoint x: 146, endPoint y: 50, distance: 49.4
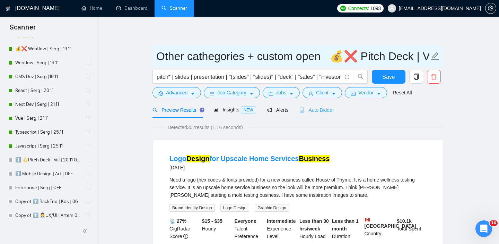
type input "Other cathegories + custom open 💰❌ Pitch Deck | Val | 12.06 16% view"
drag, startPoint x: 326, startPoint y: 106, endPoint x: 362, endPoint y: 66, distance: 53.5
click at [326, 106] on div "Auto Bidder" at bounding box center [316, 110] width 34 height 8
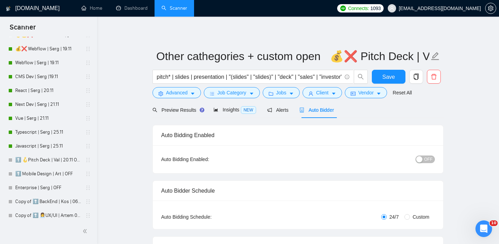
click at [422, 156] on div "button" at bounding box center [419, 159] width 6 height 6
click at [383, 80] on span "Save" at bounding box center [388, 76] width 12 height 9
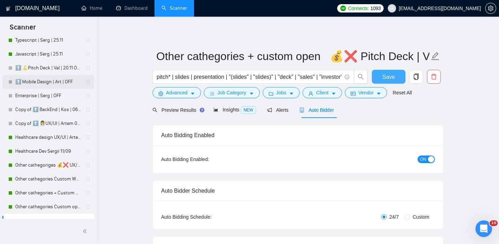
scroll to position [352, 0]
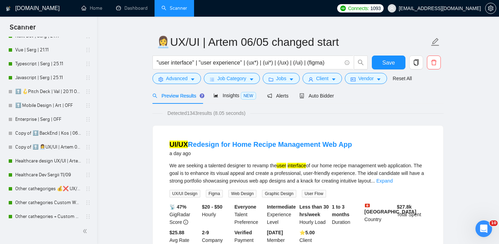
scroll to position [352, 0]
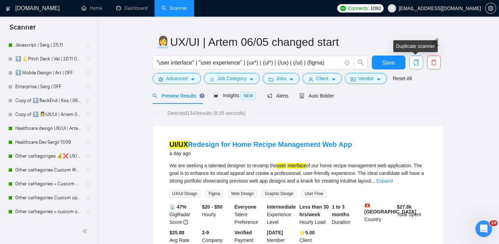
click at [410, 61] on span "copy" at bounding box center [416, 62] width 13 height 6
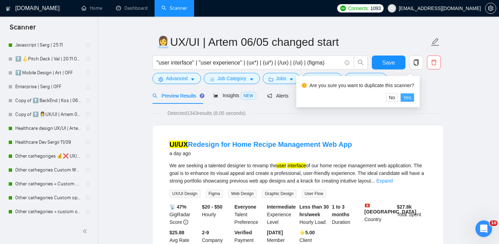
click at [411, 97] on span "Yes" at bounding box center [407, 98] width 8 height 8
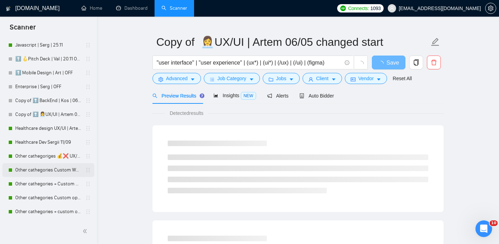
scroll to position [366, 0]
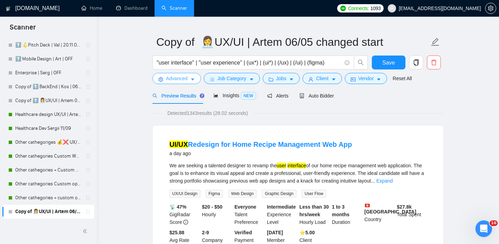
click at [191, 80] on icon "caret-down" at bounding box center [192, 79] width 5 height 5
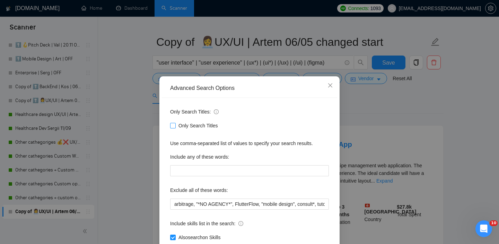
click at [178, 125] on span "Only Search Titles" at bounding box center [198, 126] width 45 height 8
click at [175, 125] on input "Only Search Titles" at bounding box center [172, 125] width 5 height 5
checkbox input "true"
click at [402, 127] on div "Advanced Search Options Only Search Titles: Only Search Titles Use comma-separa…" at bounding box center [249, 122] width 499 height 244
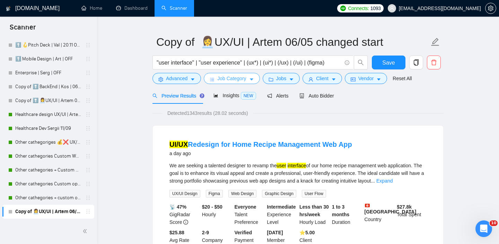
click at [232, 76] on span "Job Category" at bounding box center [231, 78] width 29 height 8
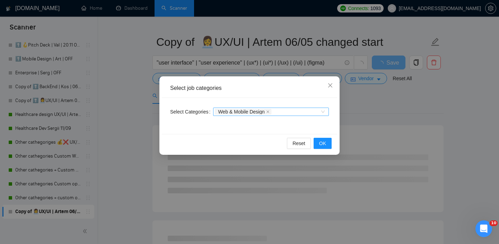
click at [291, 114] on div "Web & Mobile Design" at bounding box center [267, 111] width 105 height 7
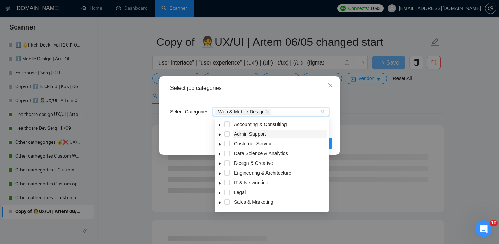
scroll to position [6, 0]
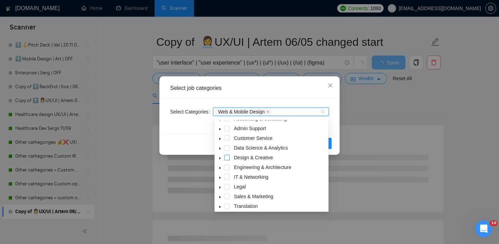
click at [227, 157] on span at bounding box center [227, 158] width 6 height 6
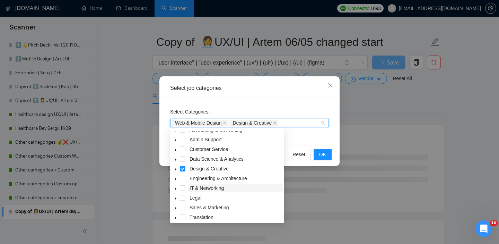
scroll to position [28, 0]
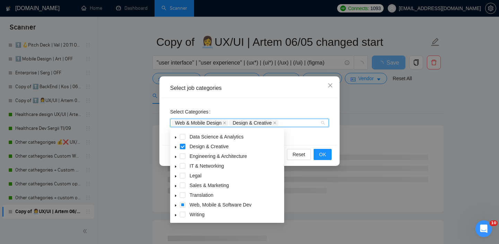
click at [175, 206] on icon "caret-down" at bounding box center [175, 204] width 3 height 3
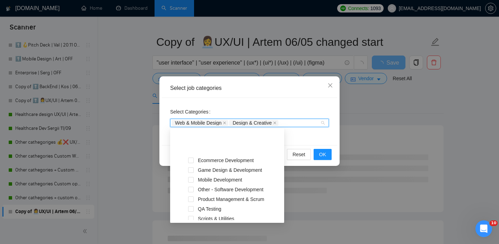
scroll to position [144, 0]
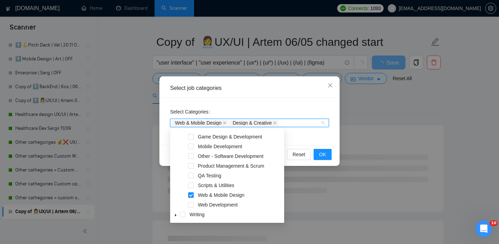
click at [191, 195] on span at bounding box center [191, 195] width 6 height 6
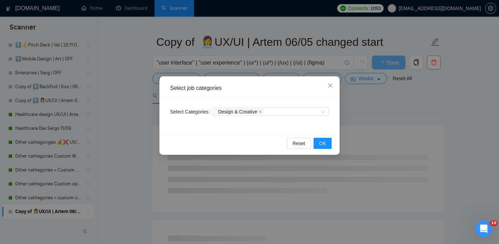
click at [191, 125] on div "Select Categories Design & Creative" at bounding box center [249, 116] width 175 height 36
click at [327, 146] on button "OK" at bounding box center [323, 143] width 18 height 11
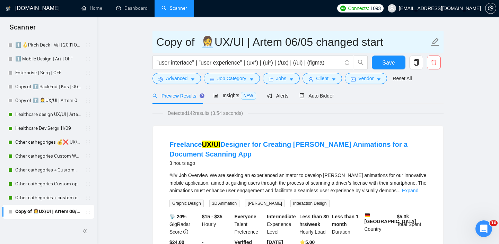
drag, startPoint x: 159, startPoint y: 42, endPoint x: 192, endPoint y: 41, distance: 33.3
click at [193, 41] on input "Copy of 👩‍💼UX/UI | Artem 06/05 changed start" at bounding box center [292, 41] width 273 height 17
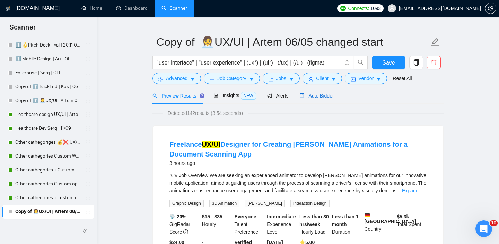
click at [323, 98] on span "Auto Bidder" at bounding box center [316, 96] width 34 height 6
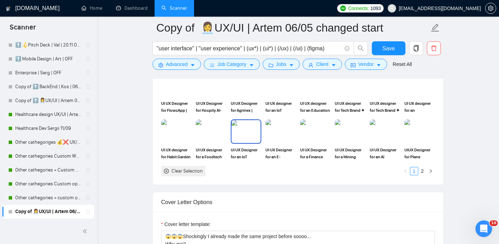
scroll to position [686, 0]
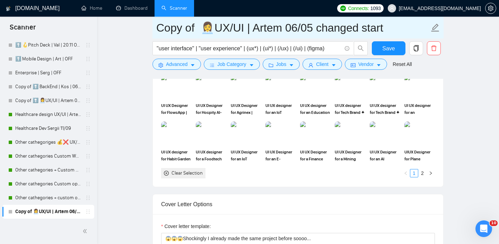
drag, startPoint x: 159, startPoint y: 27, endPoint x: 193, endPoint y: 29, distance: 34.7
click at [193, 29] on input "Copy of 👩‍💼UX/UI | Artem 06/05 changed start" at bounding box center [292, 27] width 273 height 17
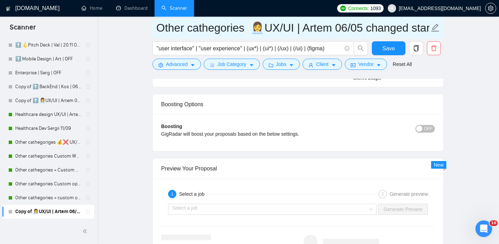
scroll to position [1327, 0]
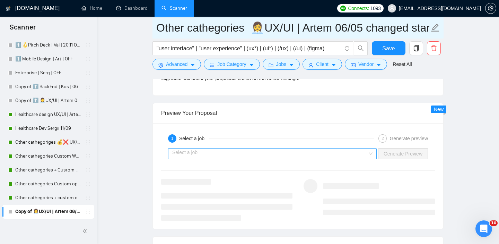
type input "Other cathegories 👩‍💼UX/UI | Artem 06/05 changed start"
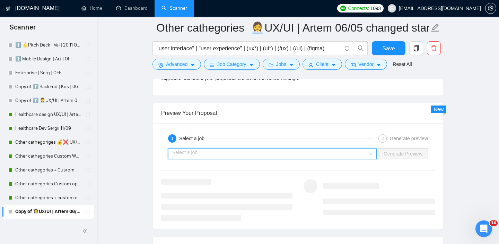
click at [222, 155] on input "search" at bounding box center [269, 153] width 195 height 10
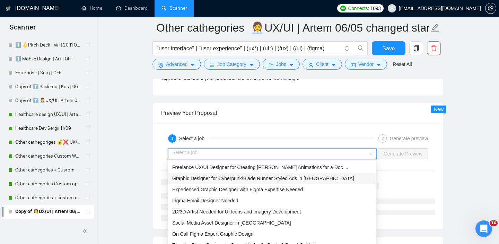
click at [204, 176] on span "Graphic Designer for Cyberpunk/Blade Runner Styled Ads in [GEOGRAPHIC_DATA]" at bounding box center [263, 178] width 182 height 6
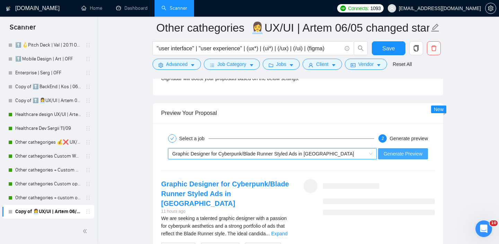
click at [395, 152] on span "Generate Preview" at bounding box center [403, 154] width 39 height 8
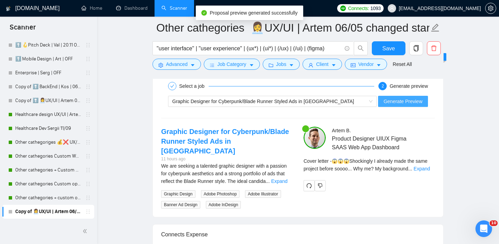
scroll to position [1394, 0]
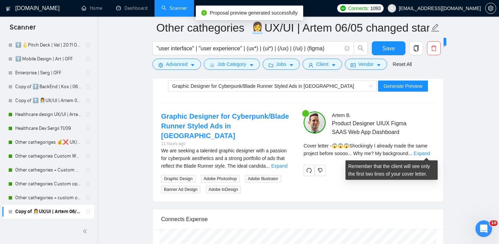
click at [412, 153] on span "..." at bounding box center [410, 153] width 4 height 6
click at [421, 152] on link "Expand" at bounding box center [422, 153] width 16 height 6
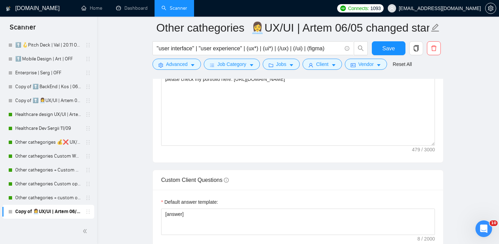
scroll to position [832, 0]
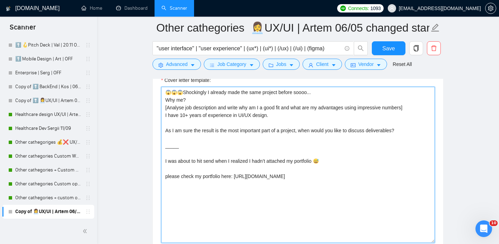
drag, startPoint x: 185, startPoint y: 117, endPoint x: 185, endPoint y: 122, distance: 4.9
click at [185, 117] on textarea "😱😱😱Shockingly I already made the same project before soooo... Why me? [Analyse …" at bounding box center [298, 165] width 274 height 156
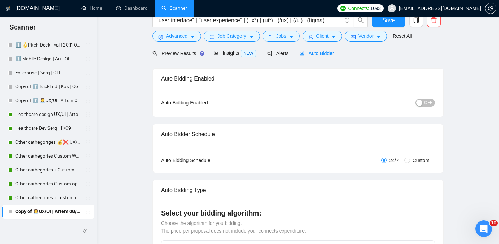
scroll to position [0, 0]
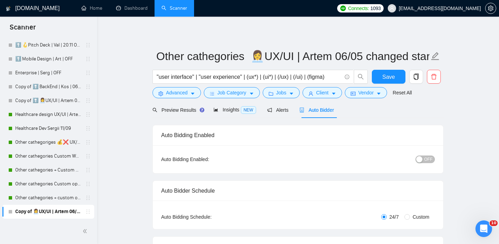
type textarea "😱😱😱Shockingly I already made the same project before soooo... Why me? [Analyse …"
click at [425, 159] on span "OFF" at bounding box center [428, 159] width 8 height 8
click at [390, 74] on span "Save" at bounding box center [388, 76] width 12 height 9
